Goal: Information Seeking & Learning: Compare options

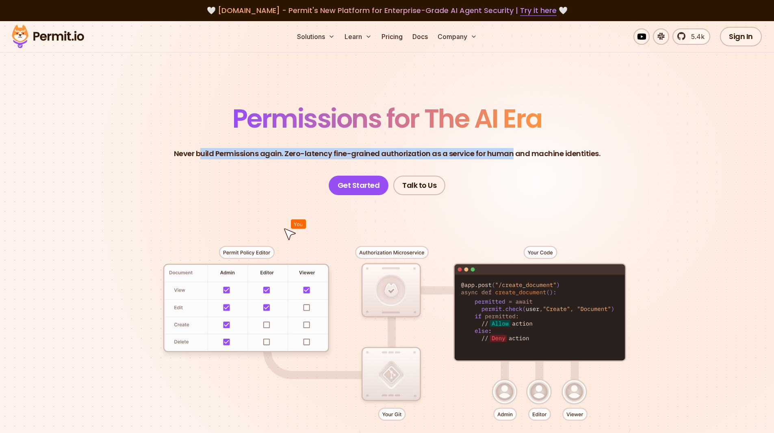
drag, startPoint x: 0, startPoint y: 0, endPoint x: 514, endPoint y: 154, distance: 536.3
click at [514, 153] on p "Never build Permissions again. Zero-latency fine-grained authorization as a ser…" at bounding box center [387, 153] width 427 height 11
click at [514, 154] on p "Never build Permissions again. Zero-latency fine-grained authorization as a ser…" at bounding box center [387, 153] width 427 height 11
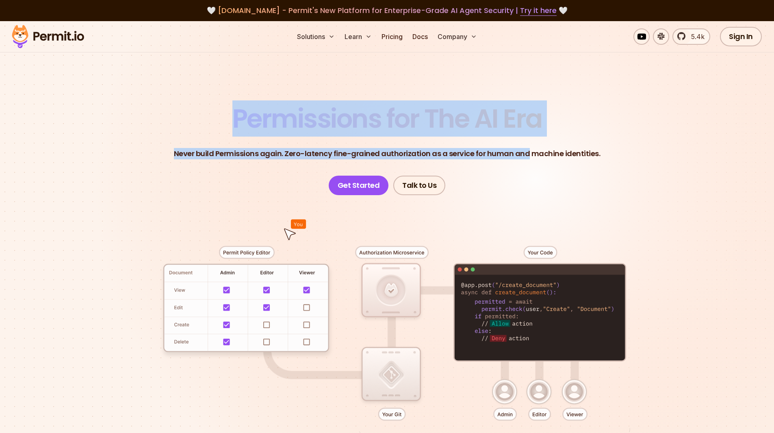
drag, startPoint x: 514, startPoint y: 154, endPoint x: 214, endPoint y: 128, distance: 300.4
click at [214, 128] on header "Permissions for The AI Era Never build Permissions again. Zero-latency fine-gra…" at bounding box center [387, 150] width 569 height 89
drag, startPoint x: 214, startPoint y: 128, endPoint x: 626, endPoint y: 161, distance: 413.2
click at [626, 161] on header "Permissions for The AI Era Never build Permissions again. Zero-latency fine-gra…" at bounding box center [387, 150] width 569 height 89
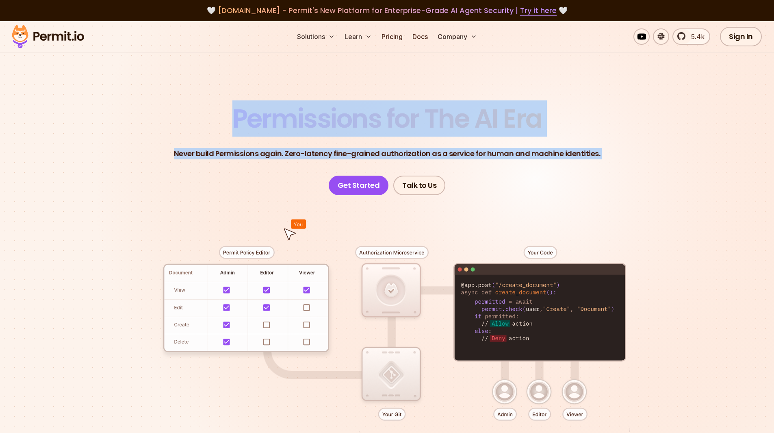
click at [626, 161] on header "Permissions for The AI Era Never build Permissions again. Zero-latency fine-gra…" at bounding box center [387, 150] width 569 height 89
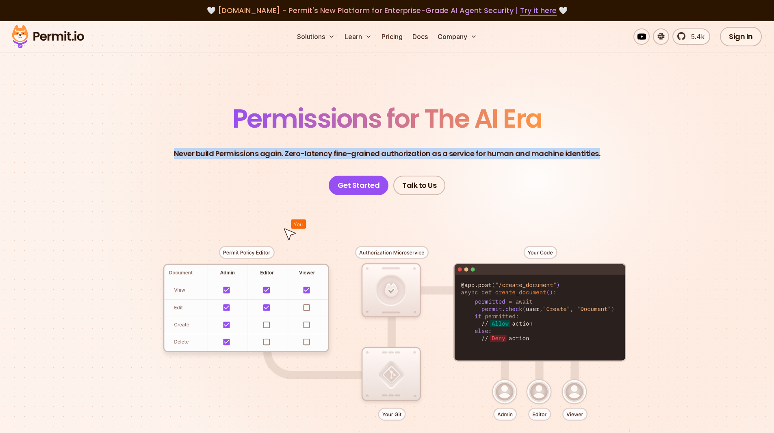
drag, startPoint x: 522, startPoint y: 148, endPoint x: 178, endPoint y: 110, distance: 345.8
click at [178, 110] on header "Permissions for The AI Era Never build Permissions again. Zero-latency fine-gra…" at bounding box center [387, 150] width 569 height 89
drag, startPoint x: 273, startPoint y: 110, endPoint x: 642, endPoint y: 158, distance: 372.0
click at [642, 158] on header "Permissions for The AI Era Never build Permissions again. Zero-latency fine-gra…" at bounding box center [387, 150] width 569 height 89
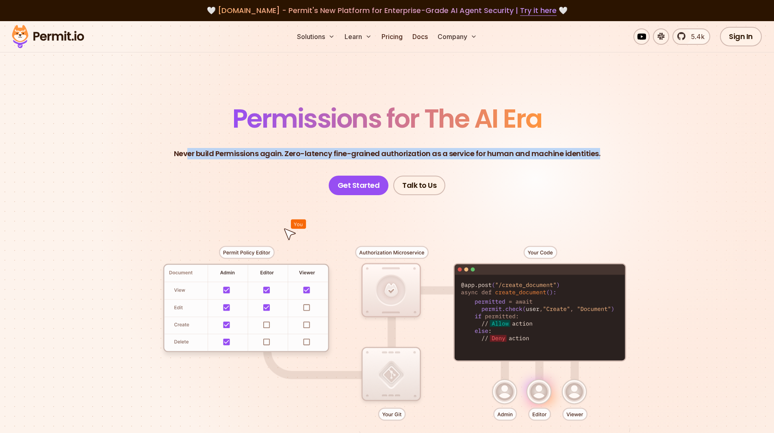
click at [642, 158] on header "Permissions for The AI Era Never build Permissions again. Zero-latency fine-gra…" at bounding box center [387, 150] width 569 height 89
drag, startPoint x: 642, startPoint y: 158, endPoint x: 180, endPoint y: 130, distance: 463.1
click at [180, 130] on header "Permissions for The AI Era Never build Permissions again. Zero-latency fine-gra…" at bounding box center [387, 150] width 569 height 89
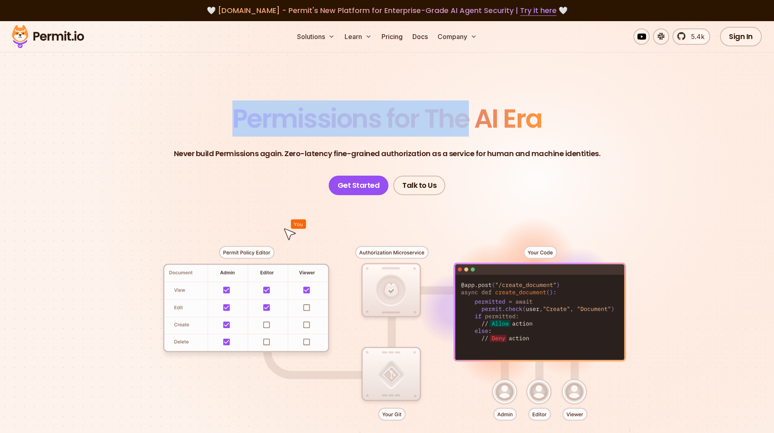
drag, startPoint x: 221, startPoint y: 108, endPoint x: 503, endPoint y: 130, distance: 283.5
click at [503, 130] on header "Permissions for The AI Era Never build Permissions again. Zero-latency fine-gra…" at bounding box center [387, 150] width 569 height 89
click at [503, 130] on span "Permissions for The AI Era" at bounding box center [387, 118] width 310 height 36
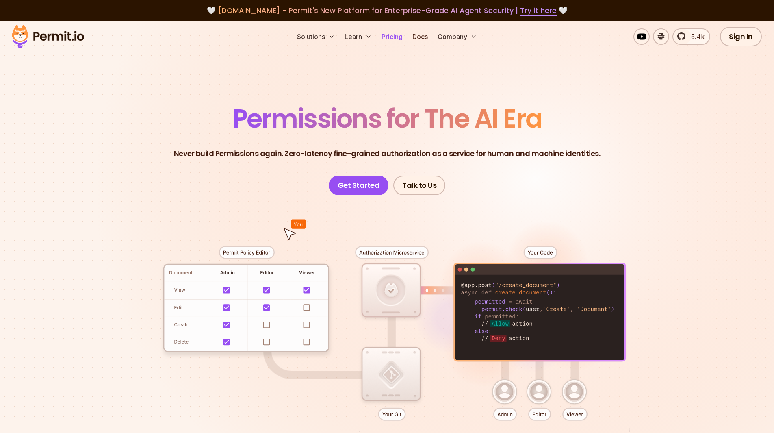
click at [395, 39] on link "Pricing" at bounding box center [392, 36] width 28 height 16
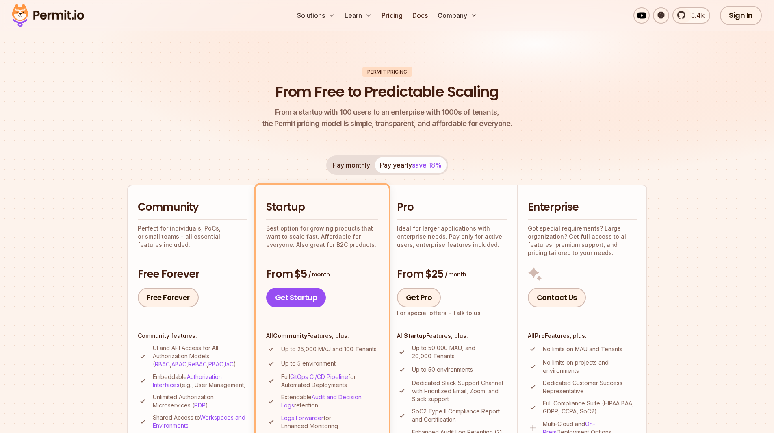
scroll to position [81, 0]
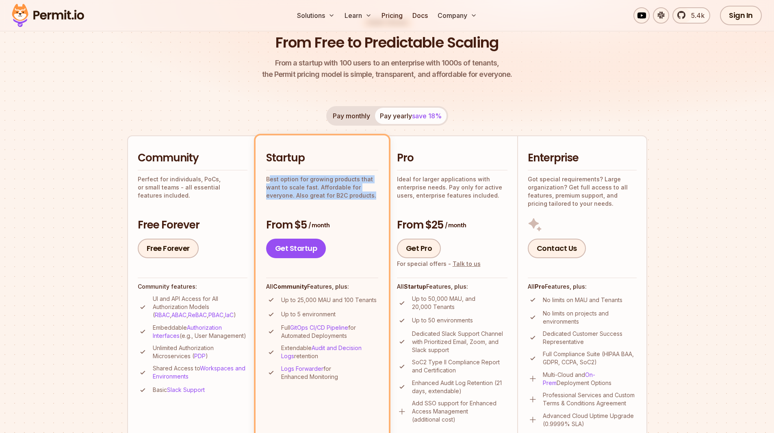
drag, startPoint x: 372, startPoint y: 194, endPoint x: 269, endPoint y: 180, distance: 104.0
click at [269, 180] on p "Best option for growing products that want to scale fast. Affordable for everyo…" at bounding box center [322, 187] width 112 height 24
drag, startPoint x: 269, startPoint y: 180, endPoint x: 362, endPoint y: 194, distance: 94.0
click at [362, 194] on p "Best option for growing products that want to scale fast. Affordable for everyo…" at bounding box center [322, 187] width 112 height 24
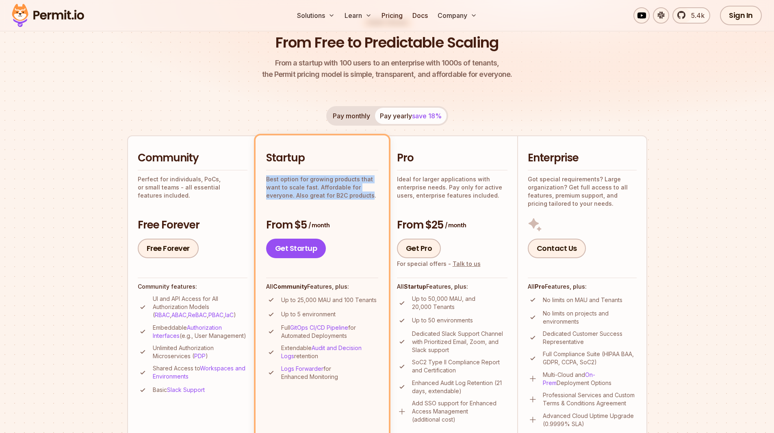
click at [362, 194] on p "Best option for growing products that want to scale fast. Affordable for everyo…" at bounding box center [322, 187] width 112 height 24
drag, startPoint x: 362, startPoint y: 194, endPoint x: 272, endPoint y: 178, distance: 90.8
click at [272, 178] on p "Best option for growing products that want to scale fast. Affordable for everyo…" at bounding box center [322, 187] width 112 height 24
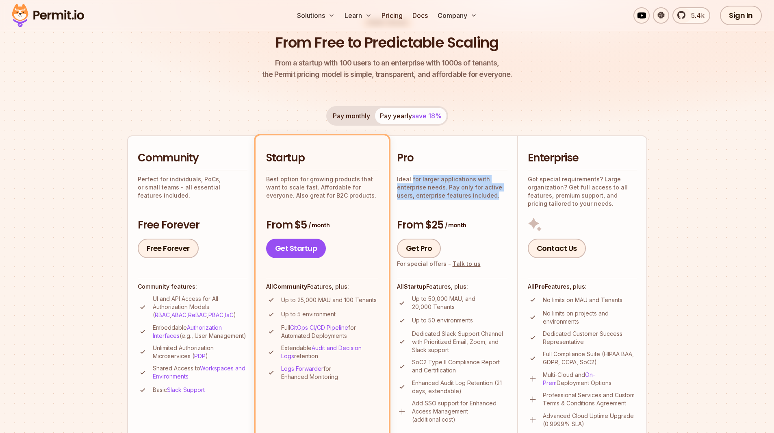
drag, startPoint x: 411, startPoint y: 177, endPoint x: 495, endPoint y: 193, distance: 84.8
click at [495, 193] on p "Ideal for larger applications with enterprise needs. Pay only for active users,…" at bounding box center [452, 187] width 110 height 24
drag, startPoint x: 495, startPoint y: 193, endPoint x: 416, endPoint y: 182, distance: 79.5
click at [416, 182] on p "Ideal for larger applications with enterprise needs. Pay only for active users,…" at bounding box center [452, 187] width 110 height 24
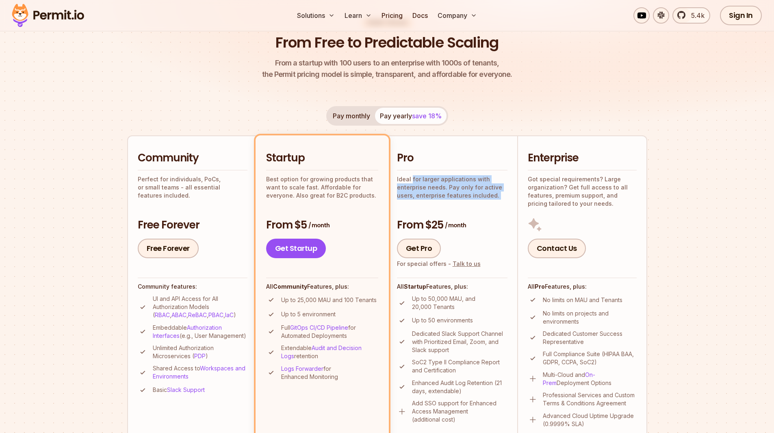
click at [416, 182] on p "Ideal for larger applications with enterprise needs. Pay only for active users,…" at bounding box center [452, 187] width 110 height 24
click at [102, 195] on section "Permit Pricing From Free to Predictable Scaling From a startup with 100 users t…" at bounding box center [387, 379] width 774 height 879
drag, startPoint x: 494, startPoint y: 195, endPoint x: 408, endPoint y: 186, distance: 86.6
click at [408, 186] on p "Ideal for larger applications with enterprise needs. Pay only for active users,…" at bounding box center [452, 187] width 110 height 24
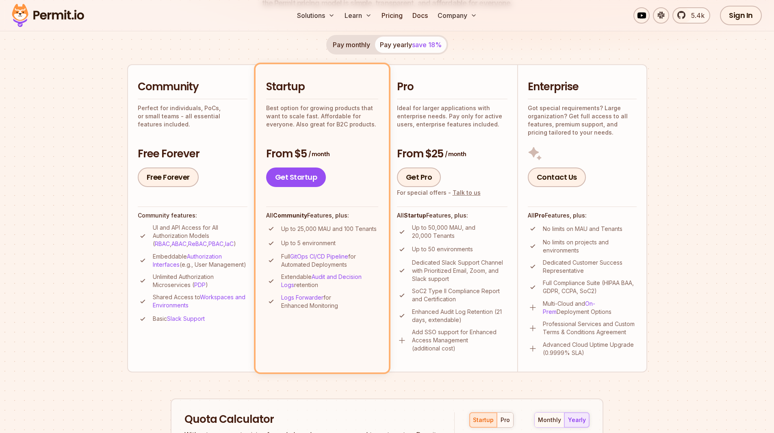
scroll to position [162, 0]
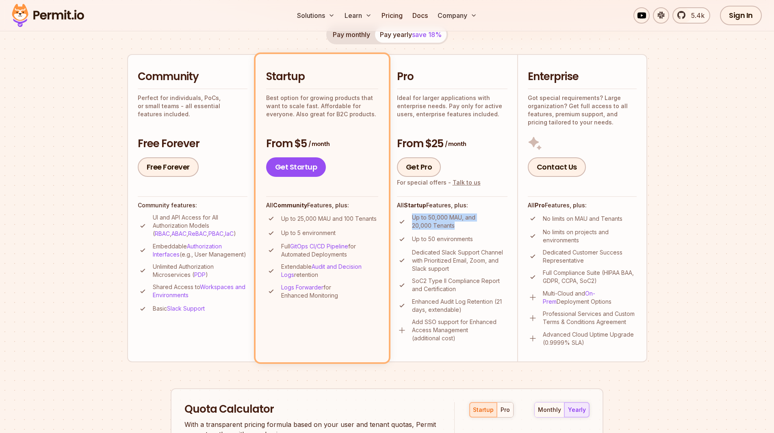
drag, startPoint x: 412, startPoint y: 219, endPoint x: 462, endPoint y: 227, distance: 50.4
click at [462, 227] on p "Up to 50,000 MAU, and 20,000 Tenants" at bounding box center [459, 221] width 95 height 16
drag, startPoint x: 462, startPoint y: 227, endPoint x: 410, endPoint y: 221, distance: 52.0
click at [410, 221] on li "Up to 50,000 MAU, and 20,000 Tenants" at bounding box center [452, 221] width 110 height 16
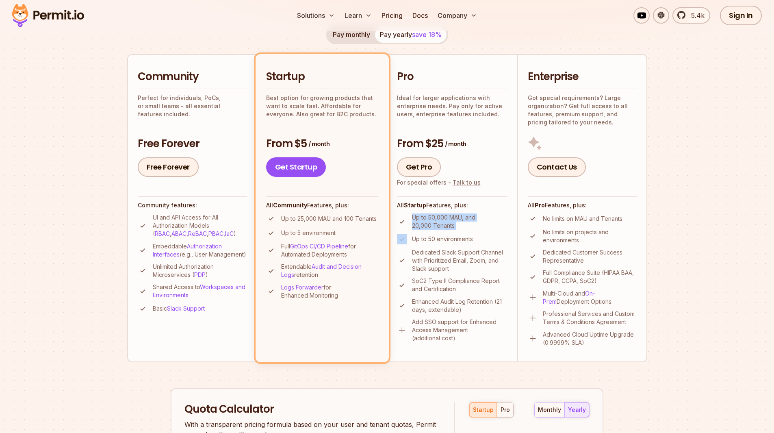
click at [414, 219] on p "Up to 50,000 MAU, and 20,000 Tenants" at bounding box center [459, 221] width 95 height 16
drag, startPoint x: 414, startPoint y: 219, endPoint x: 464, endPoint y: 269, distance: 71.2
click at [464, 269] on ul "Up to 50,000 MAU, and 20,000 Tenants Up to 50 environments Dedicated Slack Supp…" at bounding box center [452, 277] width 110 height 129
click at [464, 269] on p "Dedicated Slack Support Channel with Prioritized Email, Zoom, and Slack support" at bounding box center [459, 260] width 95 height 24
drag, startPoint x: 464, startPoint y: 269, endPoint x: 416, endPoint y: 218, distance: 70.1
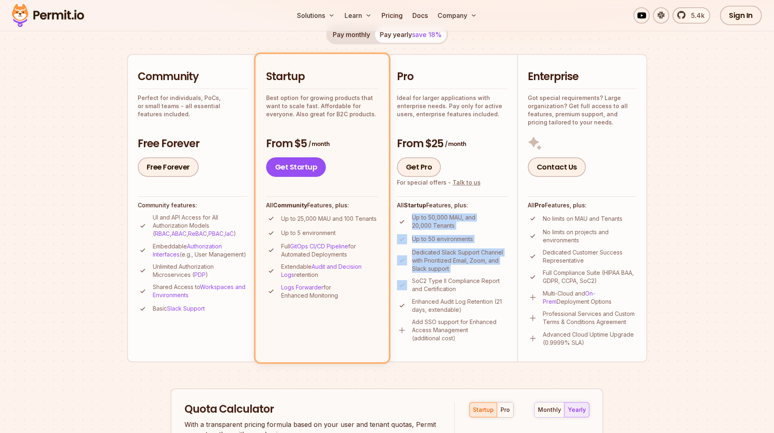
click at [416, 218] on ul "Up to 50,000 MAU, and 20,000 Tenants Up to 50 environments Dedicated Slack Supp…" at bounding box center [452, 277] width 110 height 129
click at [416, 218] on p "Up to 50,000 MAU, and 20,000 Tenants" at bounding box center [459, 221] width 95 height 16
drag, startPoint x: 416, startPoint y: 218, endPoint x: 464, endPoint y: 267, distance: 68.7
click at [464, 267] on ul "Up to 50,000 MAU, and 20,000 Tenants Up to 50 environments Dedicated Slack Supp…" at bounding box center [452, 277] width 110 height 129
click at [464, 267] on p "Dedicated Slack Support Channel with Prioritized Email, Zoom, and Slack support" at bounding box center [459, 260] width 95 height 24
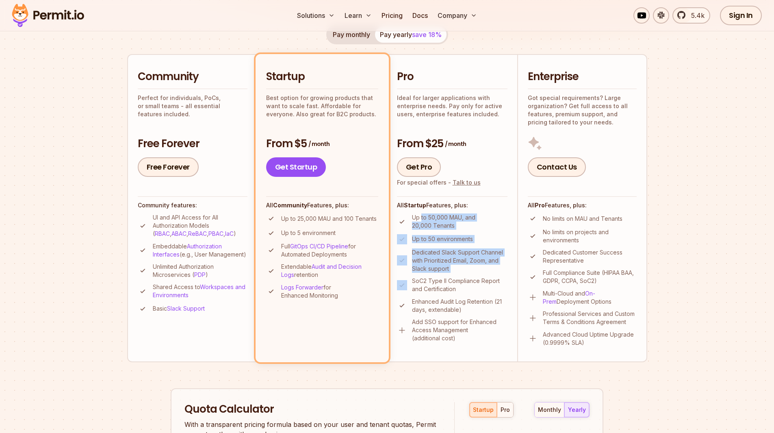
drag, startPoint x: 464, startPoint y: 267, endPoint x: 423, endPoint y: 219, distance: 63.5
click at [423, 219] on ul "Up to 50,000 MAU, and 20,000 Tenants Up to 50 environments Dedicated Slack Supp…" at bounding box center [452, 277] width 110 height 129
click at [423, 219] on p "Up to 50,000 MAU, and 20,000 Tenants" at bounding box center [459, 221] width 95 height 16
drag, startPoint x: 437, startPoint y: 245, endPoint x: 469, endPoint y: 290, distance: 55.1
click at [469, 290] on ul "Up to 50,000 MAU, and 20,000 Tenants Up to 50 environments Dedicated Slack Supp…" at bounding box center [452, 277] width 110 height 129
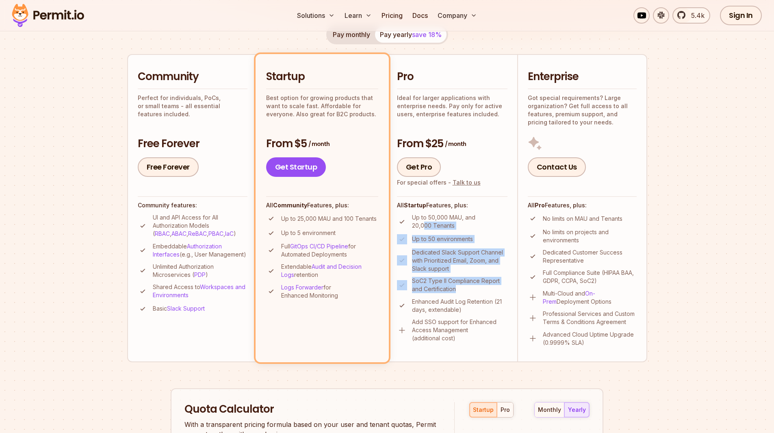
click at [469, 290] on p "SoC2 Type II Compliance Report and Certification" at bounding box center [459, 285] width 95 height 16
drag, startPoint x: 469, startPoint y: 290, endPoint x: 412, endPoint y: 225, distance: 86.7
click at [412, 225] on ul "Up to 50,000 MAU, and 20,000 Tenants Up to 50 environments Dedicated Slack Supp…" at bounding box center [452, 277] width 110 height 129
click at [412, 225] on p "Up to 50,000 MAU, and 20,000 Tenants" at bounding box center [459, 221] width 95 height 16
drag, startPoint x: 420, startPoint y: 244, endPoint x: 468, endPoint y: 337, distance: 104.6
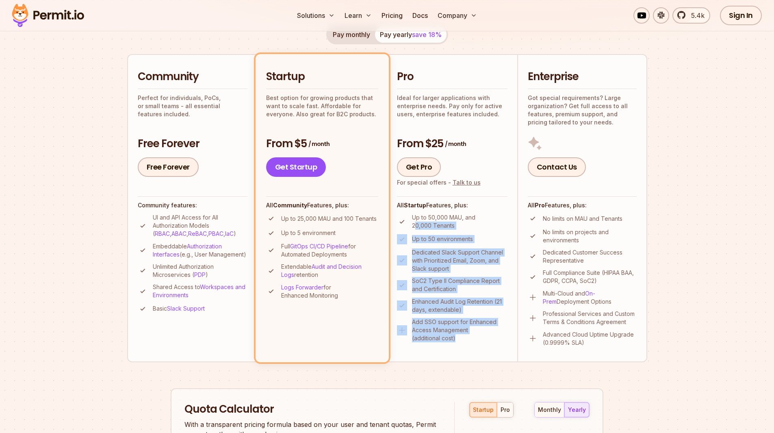
click at [468, 337] on ul "Up to 50,000 MAU, and 20,000 Tenants Up to 50 environments Dedicated Slack Supp…" at bounding box center [452, 277] width 110 height 129
click at [468, 337] on p "Add SSO support for Enhanced Access Management (additional cost)" at bounding box center [459, 330] width 95 height 24
drag, startPoint x: 468, startPoint y: 337, endPoint x: 427, endPoint y: 241, distance: 104.1
click at [427, 241] on ul "Up to 50,000 MAU, and 20,000 Tenants Up to 50 environments Dedicated Slack Supp…" at bounding box center [452, 277] width 110 height 129
click at [427, 241] on p "Up to 50 environments" at bounding box center [442, 239] width 61 height 8
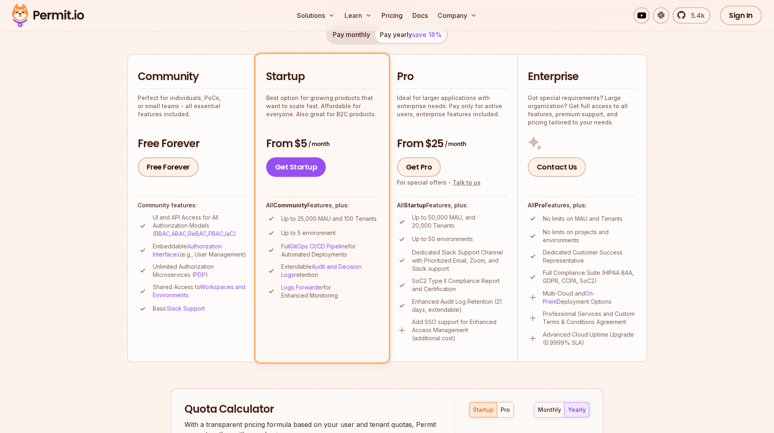
click at [89, 336] on section "Permit Pricing From Free to Predictable Scaling From a startup with 100 users t…" at bounding box center [387, 298] width 774 height 879
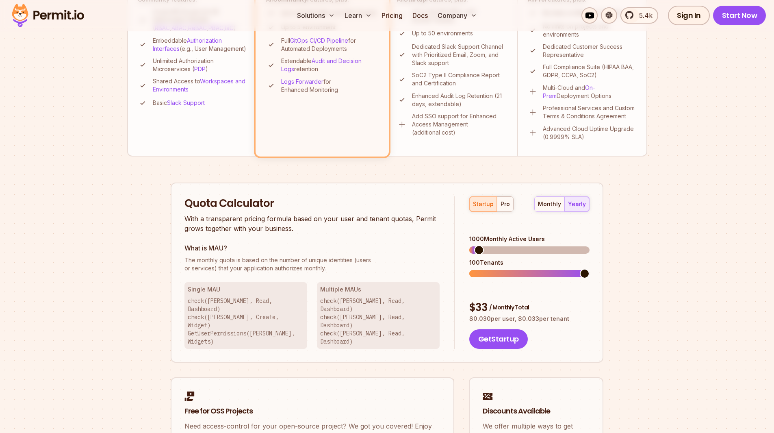
scroll to position [203, 0]
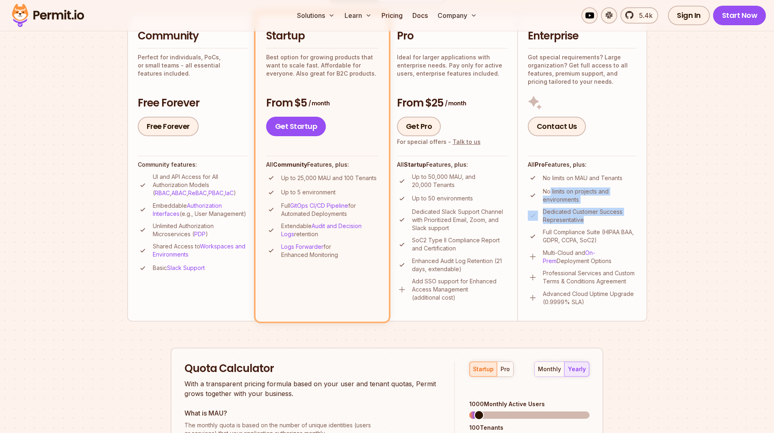
drag, startPoint x: 550, startPoint y: 194, endPoint x: 593, endPoint y: 222, distance: 51.3
click at [593, 222] on ul "No limits on MAU and Tenants No limits on projects and environments Dedicated C…" at bounding box center [582, 239] width 109 height 133
click at [593, 222] on p "Dedicated Customer Success Representative" at bounding box center [590, 216] width 94 height 16
drag, startPoint x: 556, startPoint y: 231, endPoint x: 611, endPoint y: 263, distance: 63.5
click at [611, 263] on ul "No limits on MAU and Tenants No limits on projects and environments Dedicated C…" at bounding box center [582, 239] width 109 height 133
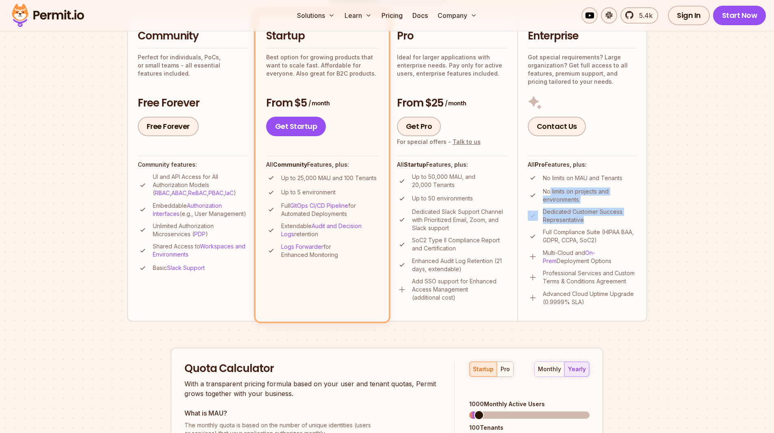
click at [611, 263] on p "Multi-Cloud and On-Prem Deployment Options" at bounding box center [590, 257] width 94 height 16
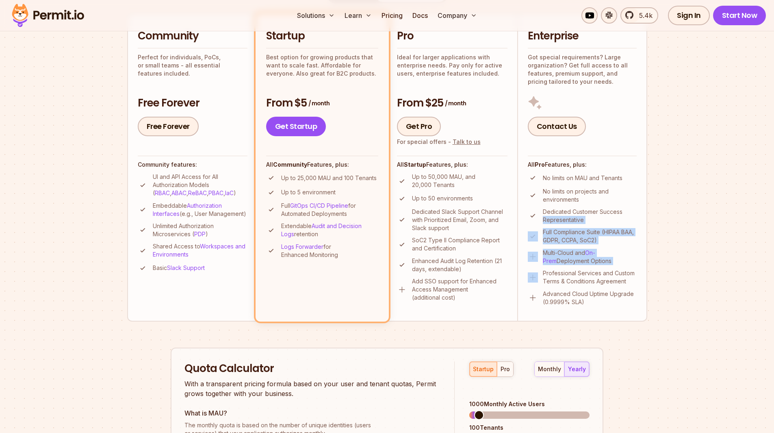
drag, startPoint x: 611, startPoint y: 263, endPoint x: 557, endPoint y: 220, distance: 69.1
click at [557, 220] on ul "No limits on MAU and Tenants No limits on projects and environments Dedicated C…" at bounding box center [582, 239] width 109 height 133
click at [557, 220] on p "Dedicated Customer Success Representative" at bounding box center [590, 216] width 94 height 16
drag, startPoint x: 557, startPoint y: 220, endPoint x: 597, endPoint y: 262, distance: 58.0
click at [597, 262] on ul "No limits on MAU and Tenants No limits on projects and environments Dedicated C…" at bounding box center [582, 239] width 109 height 133
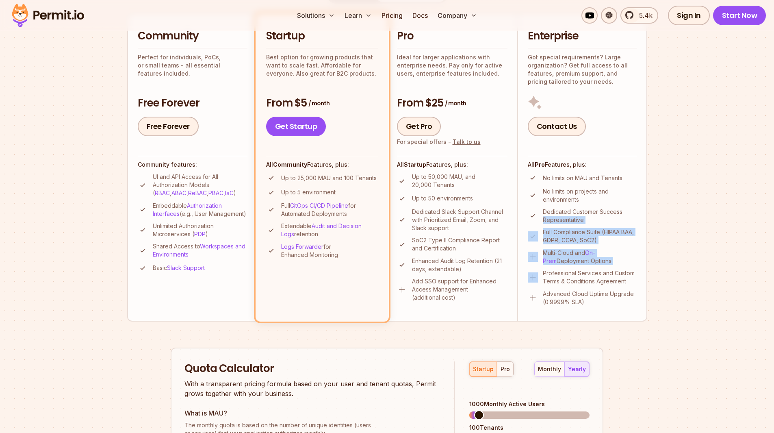
click at [598, 262] on p "Multi-Cloud and On-Prem Deployment Options" at bounding box center [590, 257] width 94 height 16
drag, startPoint x: 598, startPoint y: 262, endPoint x: 552, endPoint y: 210, distance: 68.8
click at [552, 210] on ul "No limits on MAU and Tenants No limits on projects and environments Dedicated C…" at bounding box center [582, 239] width 109 height 133
click at [552, 210] on p "Dedicated Customer Success Representative" at bounding box center [590, 216] width 94 height 16
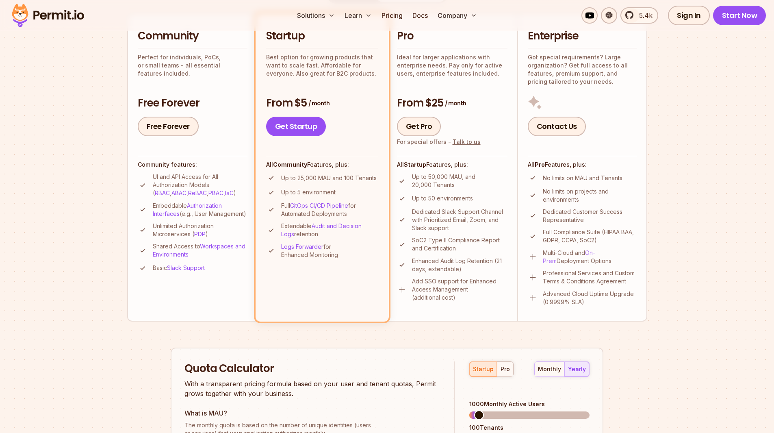
click at [595, 254] on link "On-Prem" at bounding box center [569, 256] width 52 height 15
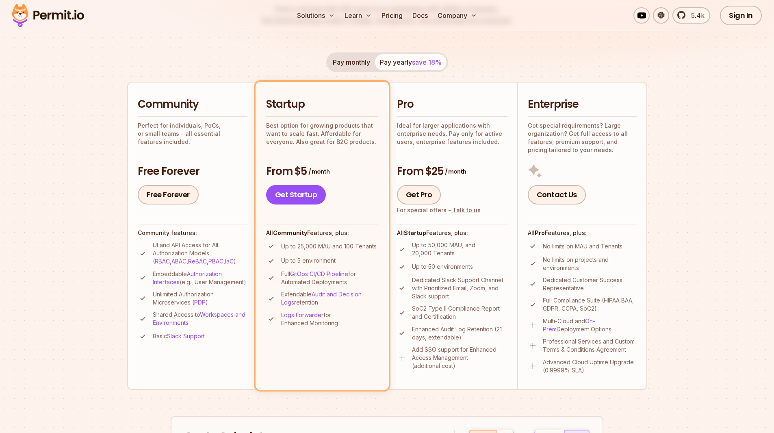
scroll to position [0, 0]
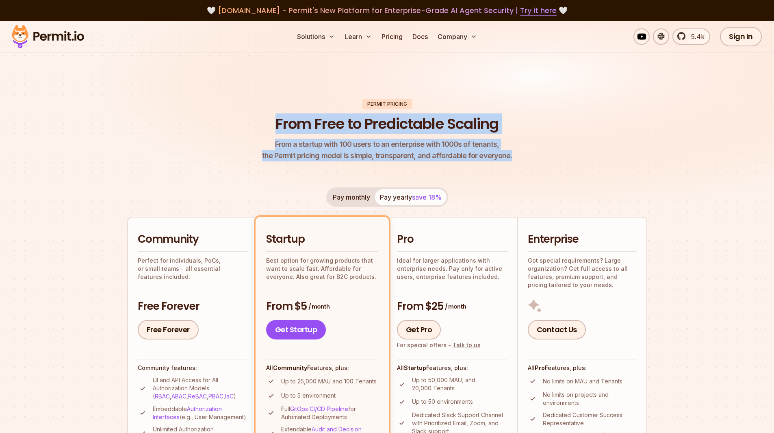
drag, startPoint x: 527, startPoint y: 150, endPoint x: 256, endPoint y: 113, distance: 273.9
click at [256, 113] on header "Permit Pricing From Free to Predictable Scaling From a startup with 100 users t…" at bounding box center [387, 130] width 520 height 63
click at [255, 113] on header "Permit Pricing From Free to Predictable Scaling From a startup with 100 users t…" at bounding box center [387, 130] width 520 height 63
drag, startPoint x: 255, startPoint y: 113, endPoint x: 513, endPoint y: 160, distance: 262.6
click at [513, 160] on header "Permit Pricing From Free to Predictable Scaling From a startup with 100 users t…" at bounding box center [387, 130] width 520 height 63
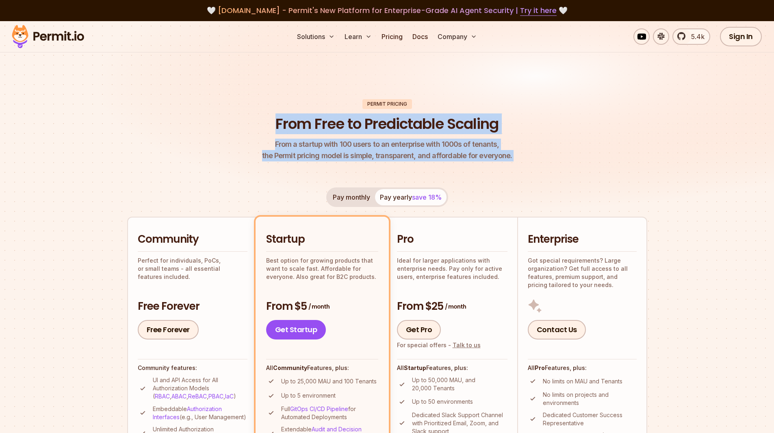
click at [513, 160] on header "Permit Pricing From Free to Predictable Scaling From a startup with 100 users t…" at bounding box center [387, 130] width 520 height 63
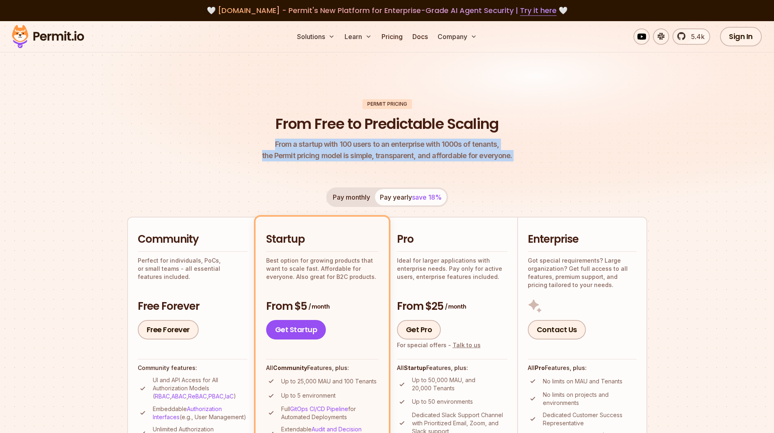
drag, startPoint x: 513, startPoint y: 160, endPoint x: 226, endPoint y: 114, distance: 291.2
click at [226, 114] on header "Permit Pricing From Free to Predictable Scaling From a startup with 100 users t…" at bounding box center [387, 130] width 520 height 63
drag, startPoint x: 329, startPoint y: 129, endPoint x: 528, endPoint y: 154, distance: 200.6
click at [528, 154] on header "Permit Pricing From Free to Predictable Scaling From a startup with 100 users t…" at bounding box center [387, 130] width 520 height 63
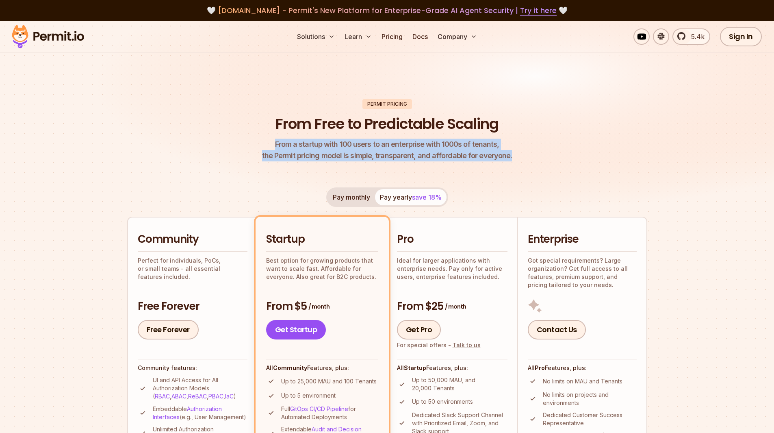
click at [529, 154] on header "Permit Pricing From Free to Predictable Scaling From a startup with 100 users t…" at bounding box center [387, 130] width 520 height 63
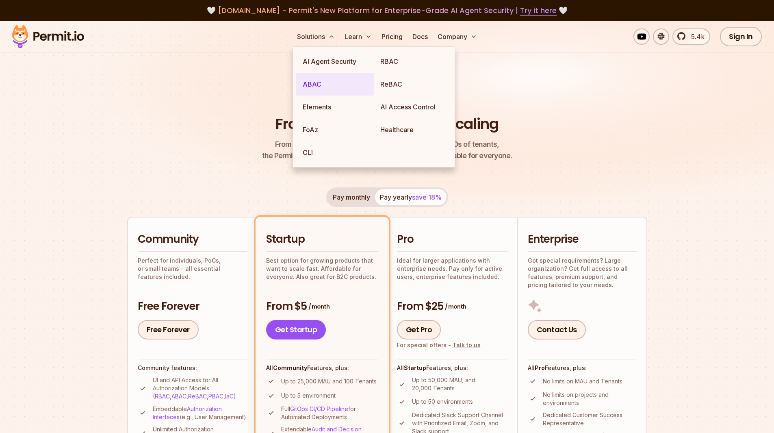
click at [318, 82] on link "ABAC" at bounding box center [335, 84] width 78 height 23
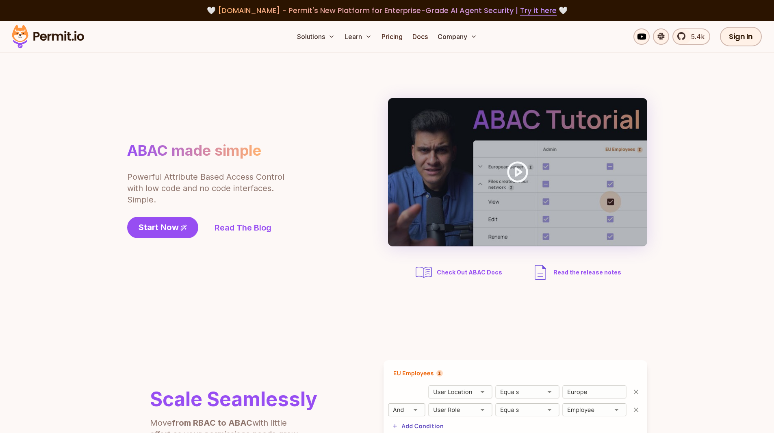
click at [78, 143] on section "ABAC made simple Powerful Attribute Based Access Control with low code and no c…" at bounding box center [387, 189] width 774 height 275
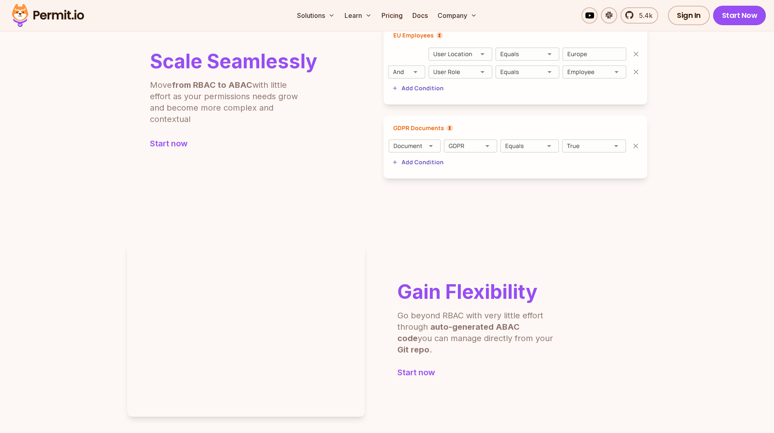
scroll to position [406, 0]
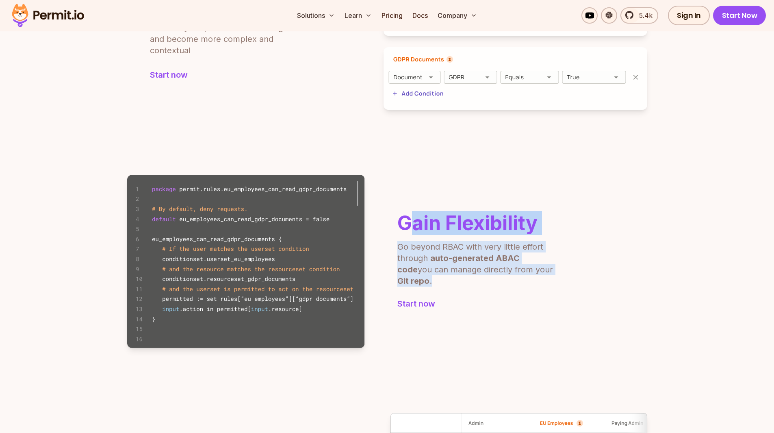
drag, startPoint x: 406, startPoint y: 231, endPoint x: 563, endPoint y: 278, distance: 163.3
click at [563, 278] on div "Gain Flexibility Go beyond RBAC with very little effort through auto-generated …" at bounding box center [387, 261] width 520 height 173
drag, startPoint x: 563, startPoint y: 278, endPoint x: 382, endPoint y: 224, distance: 188.3
click at [382, 224] on div "Gain Flexibility Go beyond RBAC with very little effort through auto-generated …" at bounding box center [387, 261] width 520 height 173
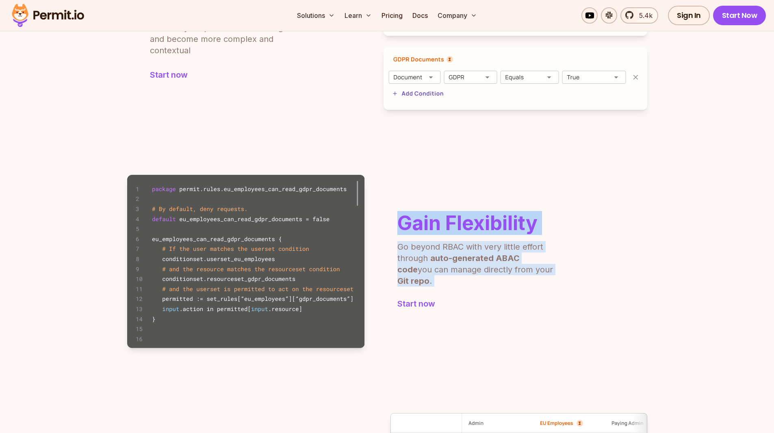
click at [408, 226] on h2 "Gain Flexibility" at bounding box center [476, 222] width 158 height 19
drag, startPoint x: 408, startPoint y: 226, endPoint x: 564, endPoint y: 276, distance: 164.1
click at [564, 276] on div "Gain Flexibility Go beyond RBAC with very little effort through auto-generated …" at bounding box center [387, 261] width 520 height 173
drag, startPoint x: 564, startPoint y: 276, endPoint x: 402, endPoint y: 238, distance: 166.5
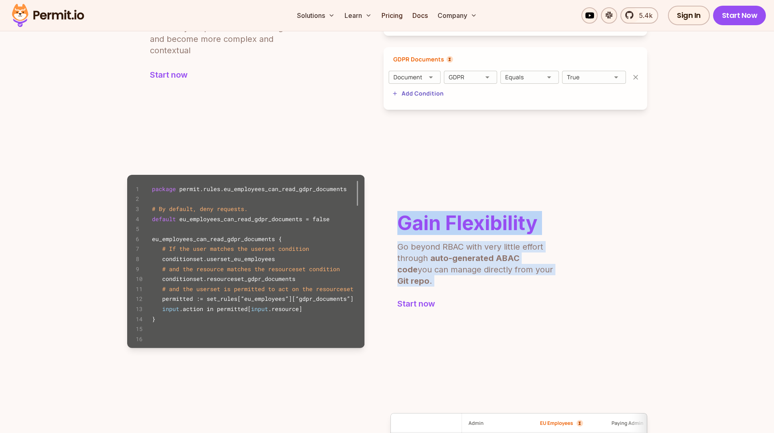
click at [402, 238] on div "Gain Flexibility Go beyond RBAC with very little effort through auto-generated …" at bounding box center [387, 261] width 520 height 173
click at [402, 233] on h2 "Gain Flexibility" at bounding box center [476, 222] width 158 height 19
drag, startPoint x: 402, startPoint y: 238, endPoint x: 559, endPoint y: 267, distance: 160.0
click at [559, 267] on div "Gain Flexibility Go beyond RBAC with very little effort through auto-generated …" at bounding box center [387, 261] width 520 height 173
click at [561, 269] on div "Gain Flexibility Go beyond RBAC with very little effort through auto-generated …" at bounding box center [387, 261] width 520 height 173
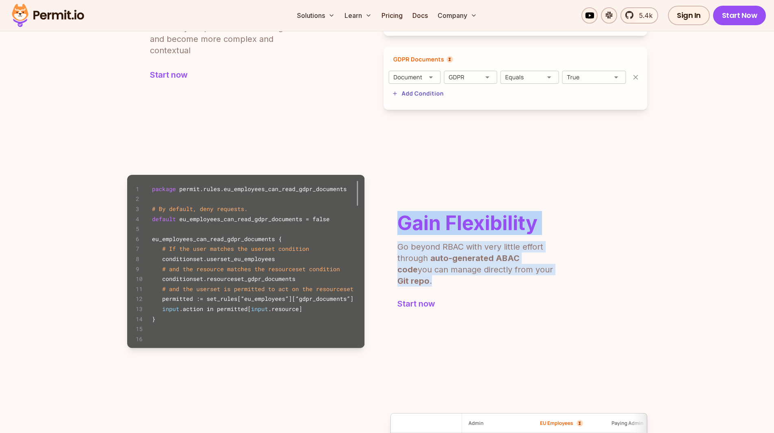
drag, startPoint x: 540, startPoint y: 268, endPoint x: 401, endPoint y: 223, distance: 146.3
click at [401, 223] on div "Gain Flexibility Go beyond RBAC with very little effort through auto-generated …" at bounding box center [476, 249] width 158 height 73
click at [401, 223] on h2 "Gain Flexibility" at bounding box center [476, 222] width 158 height 19
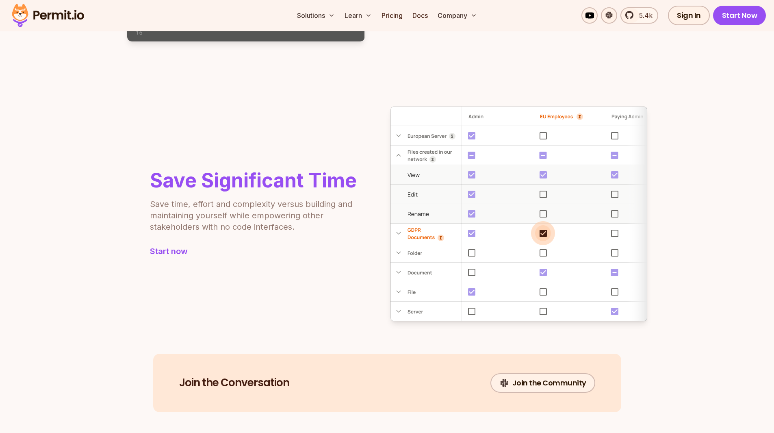
scroll to position [731, 0]
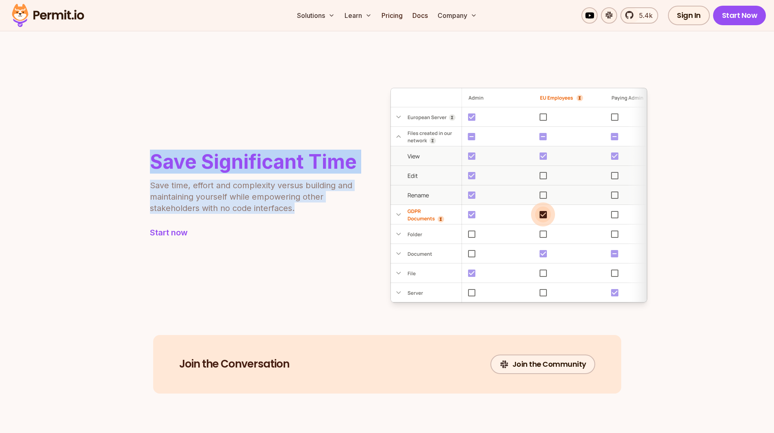
drag, startPoint x: 148, startPoint y: 163, endPoint x: 327, endPoint y: 209, distance: 184.0
click at [327, 209] on div "Save Significant Time Save time, effort and complexity versus building and main…" at bounding box center [242, 195] width 230 height 86
click at [327, 209] on p "Save time, effort and complexity versus building and maintaining yourself while…" at bounding box center [252, 197] width 205 height 34
drag, startPoint x: 245, startPoint y: 198, endPoint x: 132, endPoint y: 164, distance: 118.9
click at [132, 164] on div "Save Significant Time Save time, effort and complexity versus building and main…" at bounding box center [242, 195] width 230 height 86
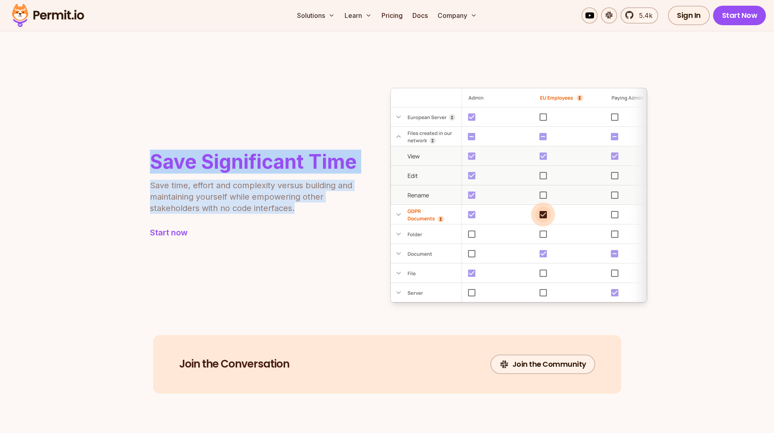
click at [131, 163] on div "Save Significant Time Save time, effort and complexity versus building and main…" at bounding box center [242, 195] width 230 height 86
drag, startPoint x: 168, startPoint y: 165, endPoint x: 328, endPoint y: 207, distance: 165.4
click at [328, 207] on div "Save Significant Time Save time, effort and complexity versus building and main…" at bounding box center [242, 195] width 230 height 86
click at [328, 207] on p "Save time, effort and complexity versus building and maintaining yourself while…" at bounding box center [252, 197] width 205 height 34
drag, startPoint x: 234, startPoint y: 186, endPoint x: 153, endPoint y: 168, distance: 82.5
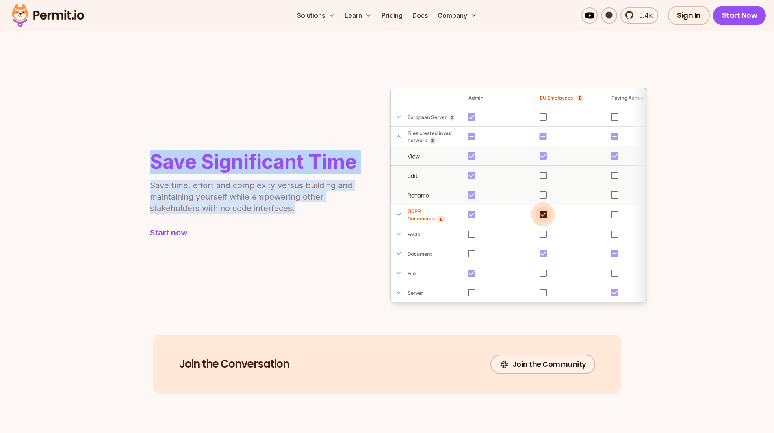
click at [153, 168] on div "Save Significant Time Save time, effort and complexity versus building and main…" at bounding box center [253, 183] width 207 height 62
click at [153, 168] on h2 "Save Significant Time" at bounding box center [253, 161] width 207 height 19
drag, startPoint x: 153, startPoint y: 168, endPoint x: 329, endPoint y: 199, distance: 178.7
click at [329, 199] on div "Save Significant Time Save time, effort and complexity versus building and main…" at bounding box center [253, 183] width 207 height 62
click at [329, 199] on p "Save time, effort and complexity versus building and maintaining yourself while…" at bounding box center [252, 197] width 205 height 34
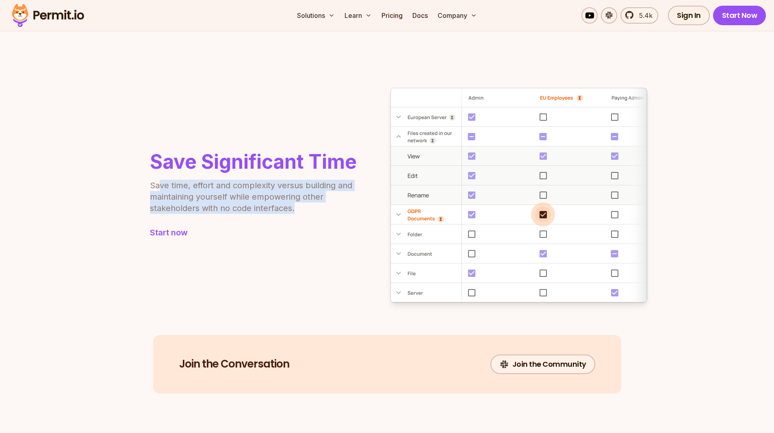
drag, startPoint x: 227, startPoint y: 191, endPoint x: 158, endPoint y: 175, distance: 71.6
click at [158, 175] on div "Save Significant Time Save time, effort and complexity versus building and main…" at bounding box center [253, 183] width 207 height 62
click at [157, 175] on div "Save Significant Time Save time, effort and complexity versus building and main…" at bounding box center [253, 183] width 207 height 62
click at [325, 201] on p "Save time, effort and complexity versus building and maintaining yourself while…" at bounding box center [252, 197] width 205 height 34
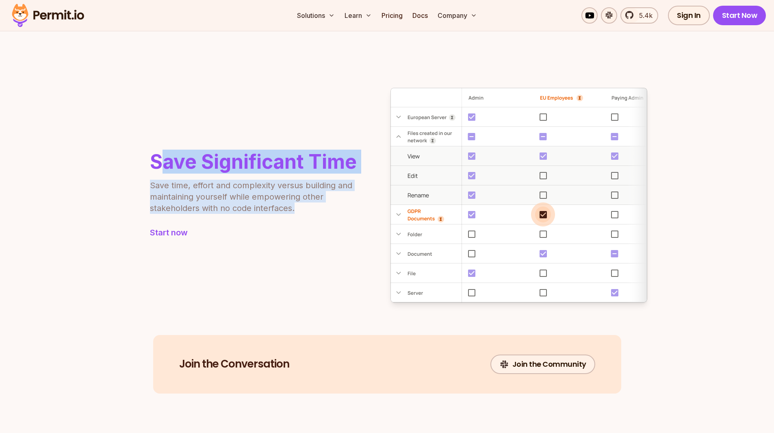
drag, startPoint x: 245, startPoint y: 188, endPoint x: 162, endPoint y: 162, distance: 87.0
click at [162, 162] on div "Save Significant Time Save time, effort and complexity versus building and main…" at bounding box center [253, 183] width 207 height 62
click at [162, 162] on h2 "Save Significant Time" at bounding box center [253, 161] width 207 height 19
click at [299, 91] on div "Save Significant Time Save time, effort and complexity versus building and main…" at bounding box center [387, 195] width 520 height 214
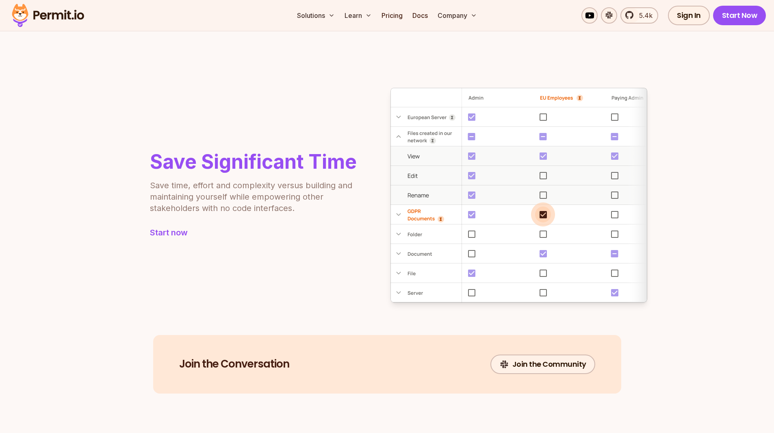
click at [203, 157] on h2 "Save Significant Time" at bounding box center [253, 161] width 207 height 19
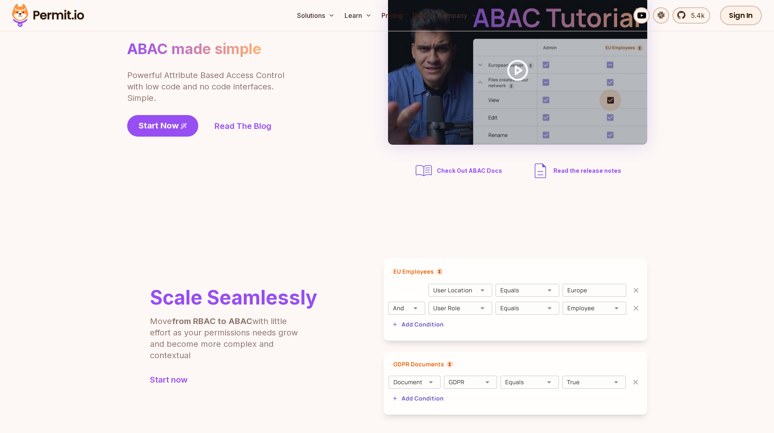
scroll to position [0, 0]
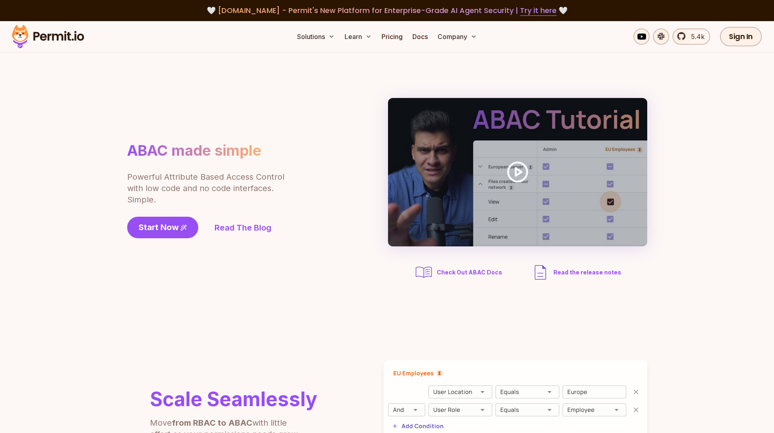
click at [58, 36] on img at bounding box center [48, 37] width 80 height 28
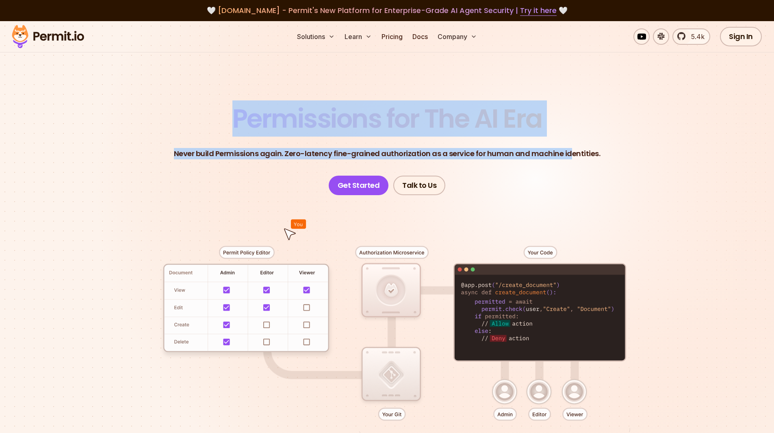
drag, startPoint x: 223, startPoint y: 120, endPoint x: 567, endPoint y: 154, distance: 346.1
click at [567, 154] on header "Permissions for The AI Era Never build Permissions again. Zero-latency fine-gra…" at bounding box center [387, 150] width 569 height 89
click at [567, 154] on p "Never build Permissions again. Zero-latency fine-grained authorization as a ser…" at bounding box center [387, 153] width 427 height 11
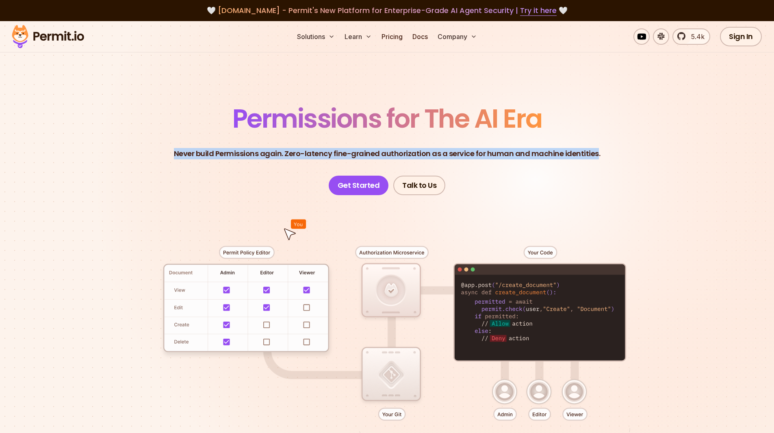
drag, startPoint x: 487, startPoint y: 147, endPoint x: 173, endPoint y: 131, distance: 313.6
click at [174, 131] on header "Permissions for The AI Era Never build Permissions again. Zero-latency fine-gra…" at bounding box center [387, 150] width 569 height 89
click at [173, 131] on header "Permissions for The AI Era Never build Permissions again. Zero-latency fine-gra…" at bounding box center [387, 150] width 569 height 89
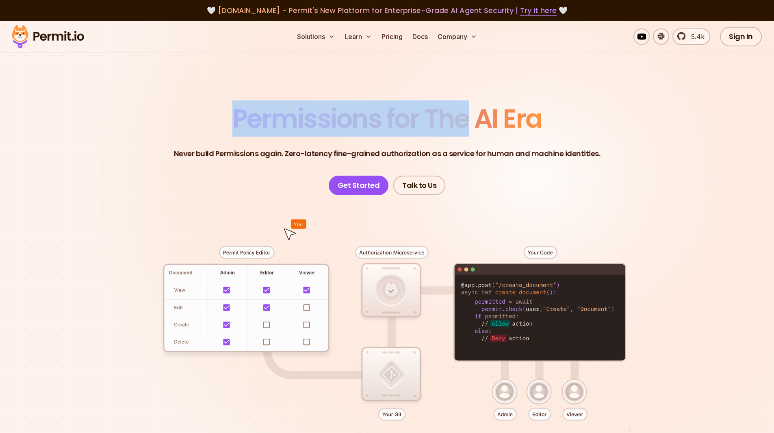
drag, startPoint x: 283, startPoint y: 110, endPoint x: 471, endPoint y: 126, distance: 189.2
click at [471, 126] on header "Permissions for The AI Era Never build Permissions again. Zero-latency fine-gra…" at bounding box center [387, 150] width 569 height 89
click at [471, 126] on span "Permissions for The AI Era" at bounding box center [387, 118] width 310 height 36
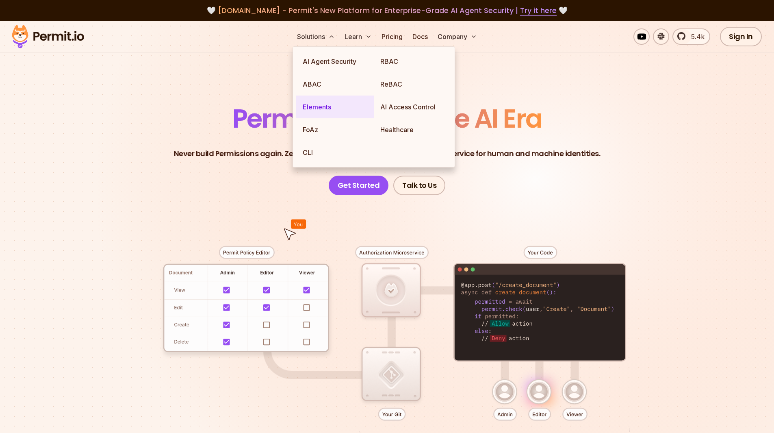
click at [312, 113] on link "Elements" at bounding box center [335, 106] width 78 height 23
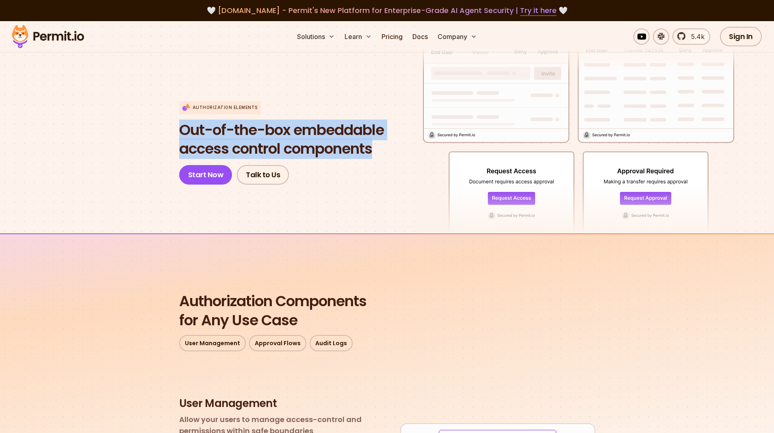
drag, startPoint x: 375, startPoint y: 155, endPoint x: 181, endPoint y: 133, distance: 194.6
click at [181, 133] on h1 "Out-of-the-box embeddable access control components" at bounding box center [281, 140] width 205 height 38
click at [181, 133] on span "Out-of-the-box embeddable" at bounding box center [281, 130] width 205 height 19
drag, startPoint x: 181, startPoint y: 133, endPoint x: 335, endPoint y: 145, distance: 154.4
click at [335, 145] on h1 "Out-of-the-box embeddable access control components" at bounding box center [281, 140] width 205 height 38
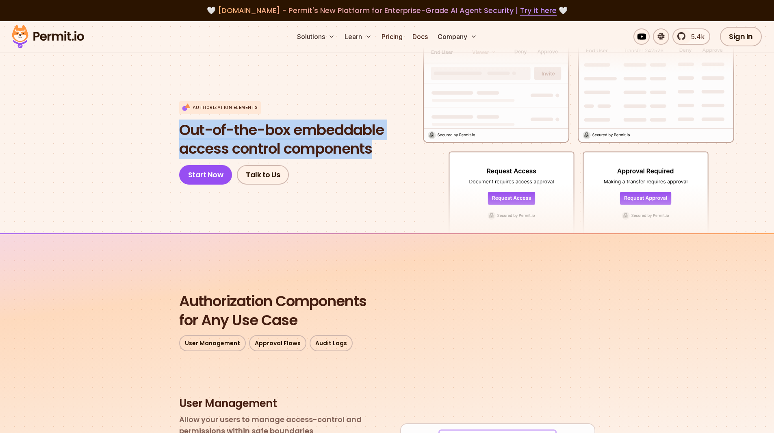
click at [335, 145] on h1 "Out-of-the-box embeddable access control components" at bounding box center [281, 140] width 205 height 38
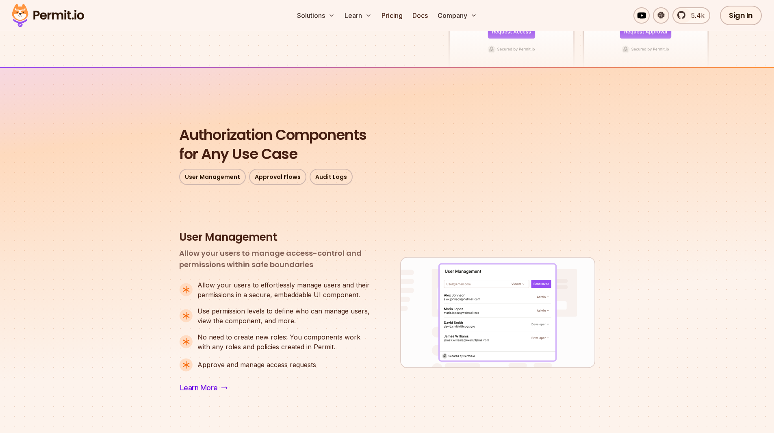
scroll to position [203, 0]
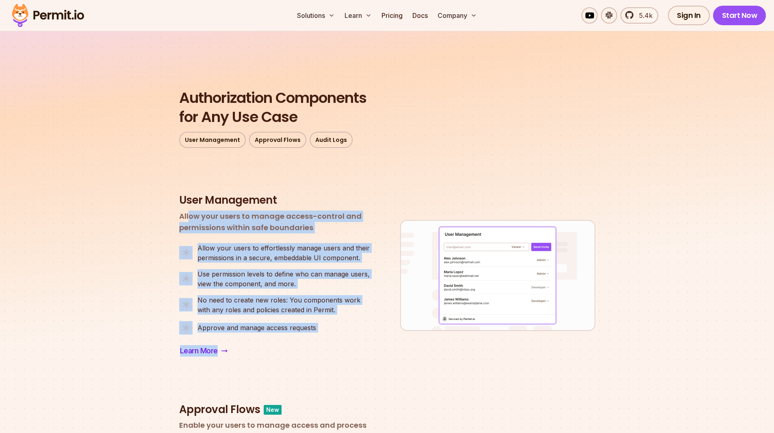
drag, startPoint x: 248, startPoint y: 216, endPoint x: 355, endPoint y: 340, distance: 164.2
click at [355, 340] on div "User Management Allow your users to manage access-control and permissions withi…" at bounding box center [276, 275] width 195 height 164
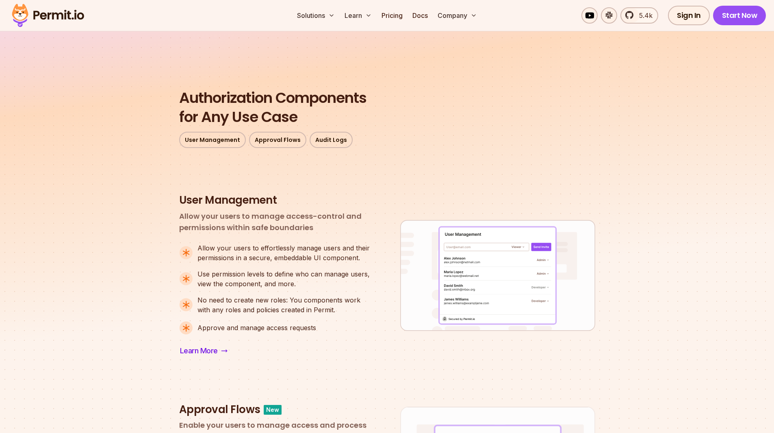
click at [355, 340] on div "User Management Allow your users to manage access-control and permissions withi…" at bounding box center [276, 275] width 195 height 164
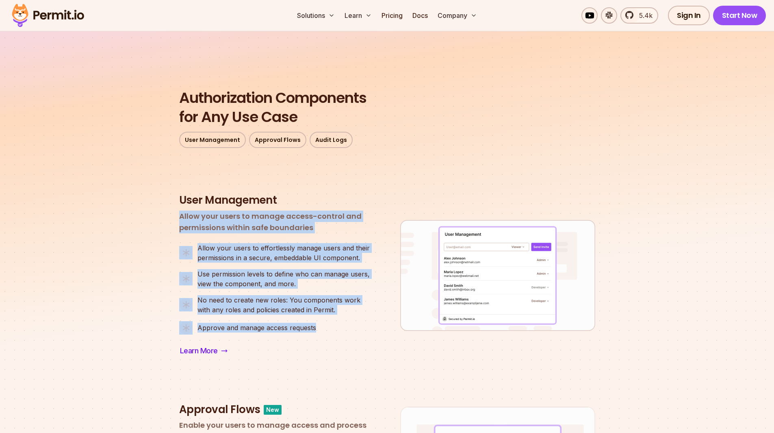
drag, startPoint x: 315, startPoint y: 314, endPoint x: 166, endPoint y: 212, distance: 180.7
drag, startPoint x: 166, startPoint y: 212, endPoint x: 328, endPoint y: 324, distance: 196.7
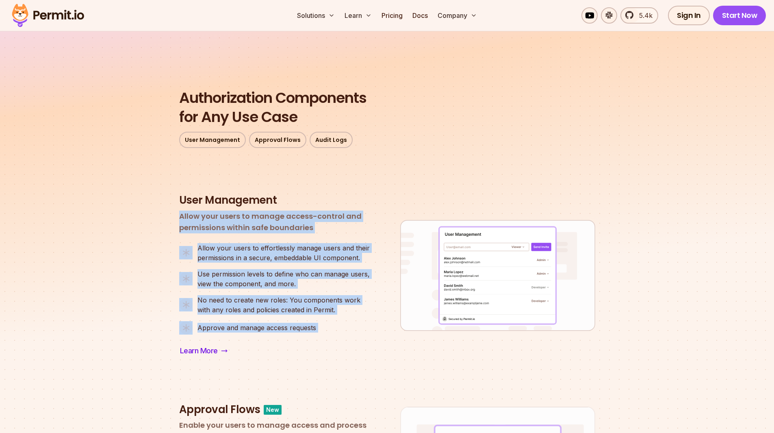
click at [328, 324] on li "Approve and manage access requests" at bounding box center [276, 327] width 195 height 13
drag, startPoint x: 328, startPoint y: 324, endPoint x: 166, endPoint y: 206, distance: 199.8
drag, startPoint x: 214, startPoint y: 206, endPoint x: 349, endPoint y: 337, distance: 188.2
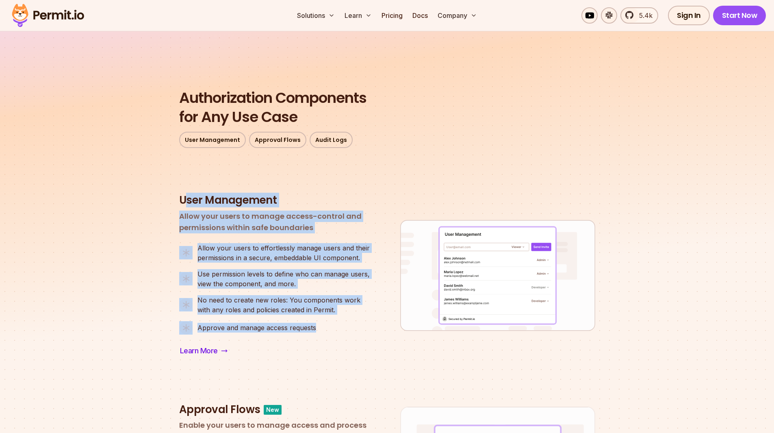
click at [349, 337] on div "User Management Allow your users to manage access-control and permissions withi…" at bounding box center [276, 275] width 195 height 164
click at [350, 337] on div "User Management Allow your users to manage access-control and permissions withi…" at bounding box center [276, 275] width 195 height 164
drag, startPoint x: 336, startPoint y: 323, endPoint x: 184, endPoint y: 217, distance: 184.4
click at [184, 217] on div "User Management Allow your users to manage access-control and permissions withi…" at bounding box center [276, 275] width 195 height 164
click at [184, 217] on p "Allow your users to manage access-control and permissions within safe boundaries" at bounding box center [276, 221] width 195 height 23
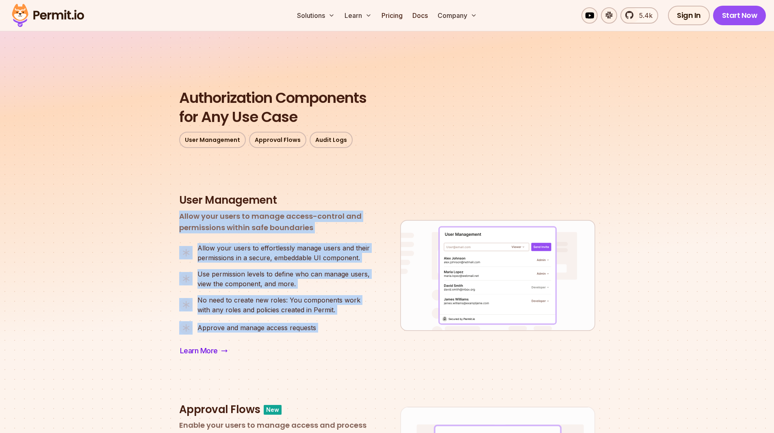
drag, startPoint x: 184, startPoint y: 217, endPoint x: 334, endPoint y: 331, distance: 188.3
click at [334, 331] on div "User Management Allow your users to manage access-control and permissions withi…" at bounding box center [276, 275] width 195 height 164
drag, startPoint x: 334, startPoint y: 331, endPoint x: 329, endPoint y: 323, distance: 9.6
click at [334, 331] on li "Approve and manage access requests" at bounding box center [276, 327] width 195 height 13
click at [203, 235] on div "User Management Allow your users to manage access-control and permissions withi…" at bounding box center [276, 275] width 195 height 164
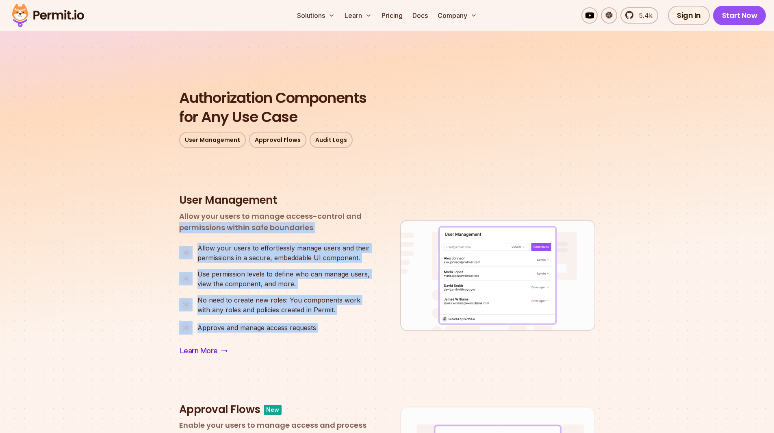
drag, startPoint x: 203, startPoint y: 235, endPoint x: 330, endPoint y: 320, distance: 152.7
click at [330, 320] on div "User Management Allow your users to manage access-control and permissions withi…" at bounding box center [276, 275] width 195 height 164
click at [331, 320] on ul "Allow your users to effortlessly manage users and their permissions in a secure…" at bounding box center [276, 288] width 195 height 91
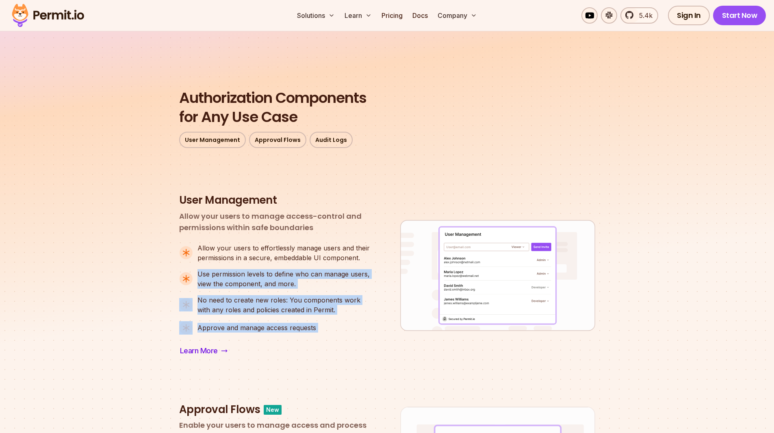
drag, startPoint x: 330, startPoint y: 320, endPoint x: 206, endPoint y: 268, distance: 134.7
click at [206, 268] on ul "Allow your users to effortlessly manage users and their permissions in a secure…" at bounding box center [276, 288] width 195 height 91
drag, startPoint x: 207, startPoint y: 268, endPoint x: 335, endPoint y: 327, distance: 140.7
click at [335, 327] on ul "Allow your users to effortlessly manage users and their permissions in a secure…" at bounding box center [276, 288] width 195 height 91
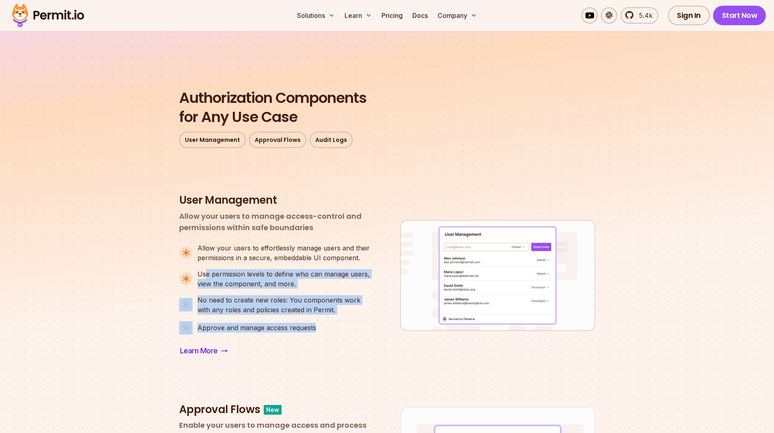
click at [335, 327] on li "Approve and manage access requests" at bounding box center [276, 327] width 195 height 13
drag, startPoint x: 335, startPoint y: 327, endPoint x: 216, endPoint y: 275, distance: 129.7
click at [216, 275] on ul "Allow your users to effortlessly manage users and their permissions in a secure…" at bounding box center [276, 288] width 195 height 91
click at [216, 275] on p "Use permission levels to define who can manage users, view the component, and m…" at bounding box center [285, 278] width 177 height 19
drag
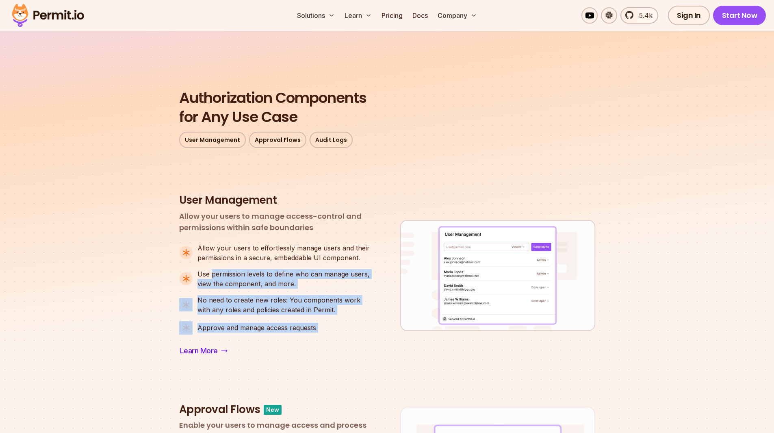
click at [341, 331] on ul "Allow your users to effortlessly manage users and their permissions in a secure…" at bounding box center [276, 288] width 195 height 91
click at [341, 331] on li "Approve and manage access requests" at bounding box center [276, 327] width 195 height 13
click at [215, 277] on ul "Allow your users to effortlessly manage users and their permissions in a secure…" at bounding box center [276, 288] width 195 height 91
click at [215, 277] on p "Use permission levels to define who can manage users, view the component, and m…" at bounding box center [285, 278] width 177 height 19
click at [337, 329] on ul "Allow your users to effortlessly manage users and their permissions in a secure…" at bounding box center [276, 288] width 195 height 91
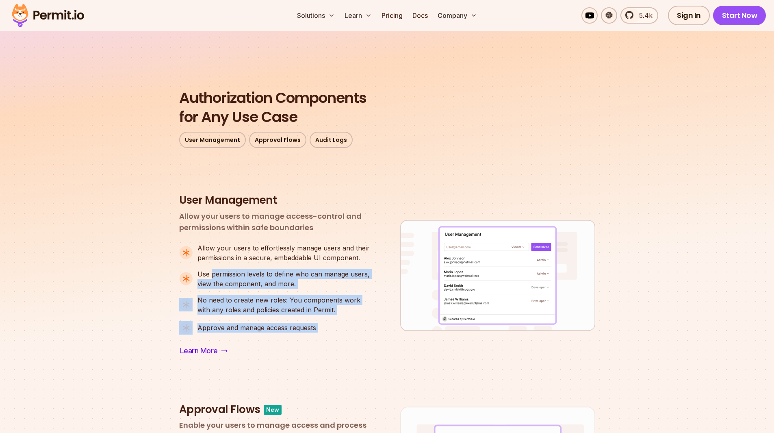
click at [337, 329] on li "Approve and manage access requests" at bounding box center [276, 327] width 195 height 13
click at [219, 266] on ul "Allow your users to effortlessly manage users and their permissions in a secure…" at bounding box center [276, 288] width 195 height 91
click at [320, 326] on ul "Allow your users to effortlessly manage users and their permissions in a secure…" at bounding box center [276, 288] width 195 height 91
click at [320, 326] on li "Approve and manage access requests" at bounding box center [276, 327] width 195 height 13
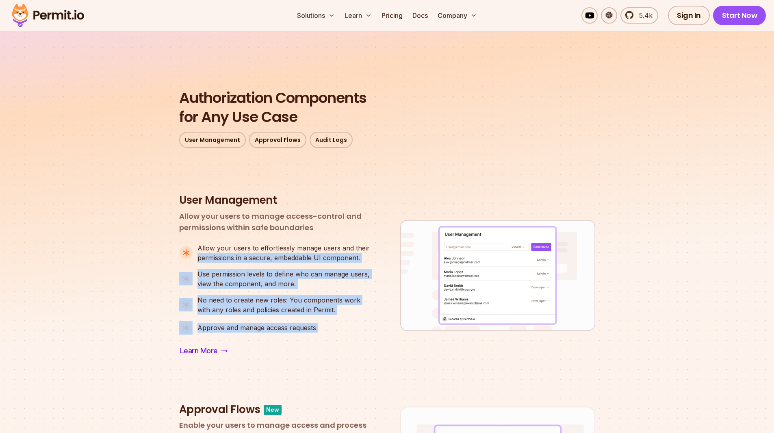
click at [221, 263] on ul "Allow your users to effortlessly manage users and their permissions in a secure…" at bounding box center [276, 288] width 195 height 91
click at [325, 330] on ul "Allow your users to effortlessly manage users and their permissions in a secure…" at bounding box center [276, 288] width 195 height 91
click at [325, 330] on li "Approve and manage access requests" at bounding box center [276, 327] width 195 height 13
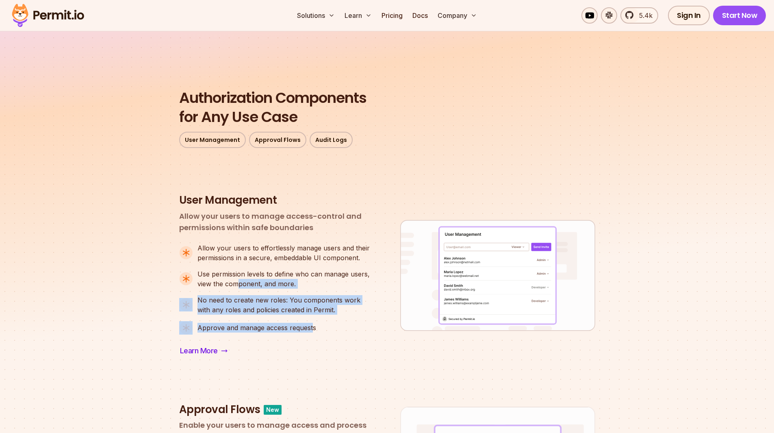
click at [238, 279] on ul "Allow your users to effortlessly manage users and their permissions in a secure…" at bounding box center [276, 288] width 195 height 91
click at [238, 279] on p "Use permission levels to define who can manage users, view the component, and m…" at bounding box center [285, 278] width 177 height 19
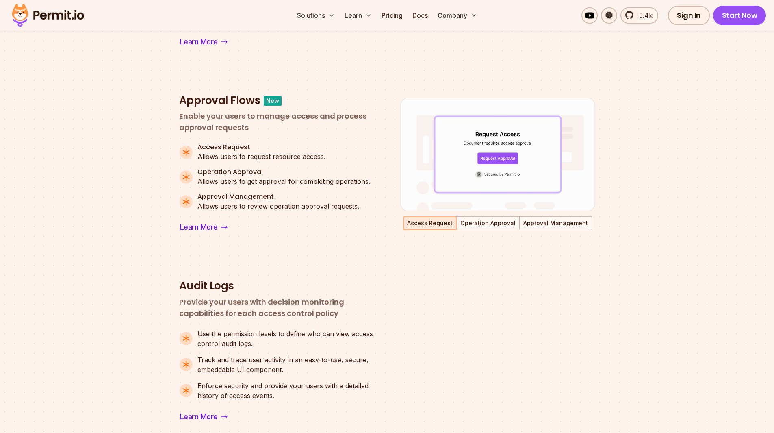
scroll to position [528, 0]
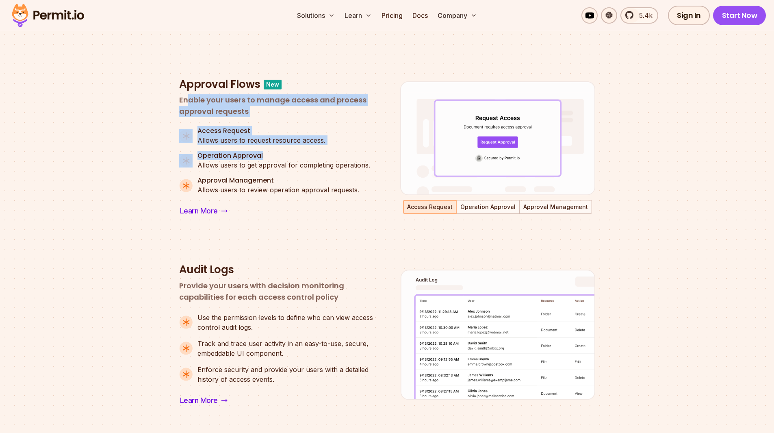
drag, startPoint x: 188, startPoint y: 100, endPoint x: 271, endPoint y: 153, distance: 98.3
click at [271, 153] on div "Approval Flows New Enable your users to manage access and process approval requ…" at bounding box center [276, 148] width 195 height 140
click at [271, 153] on h4 "Operation Approval" at bounding box center [283, 156] width 173 height 9
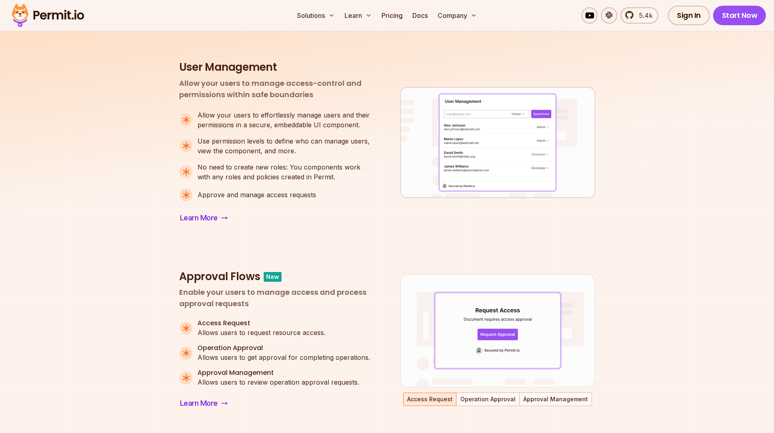
scroll to position [325, 0]
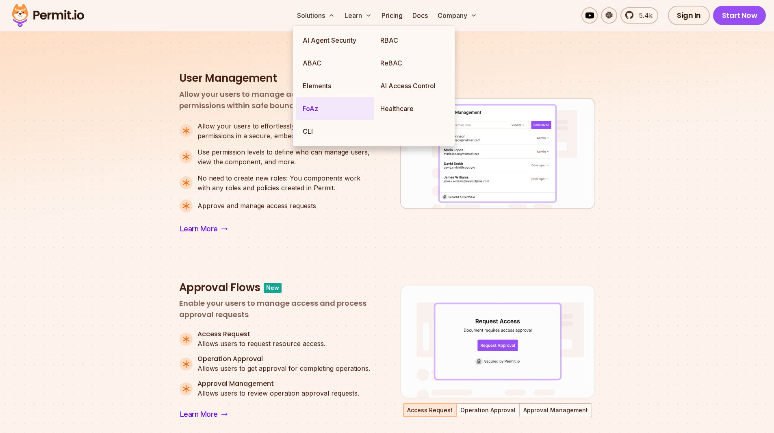
click at [318, 109] on link "FoAz" at bounding box center [335, 108] width 78 height 23
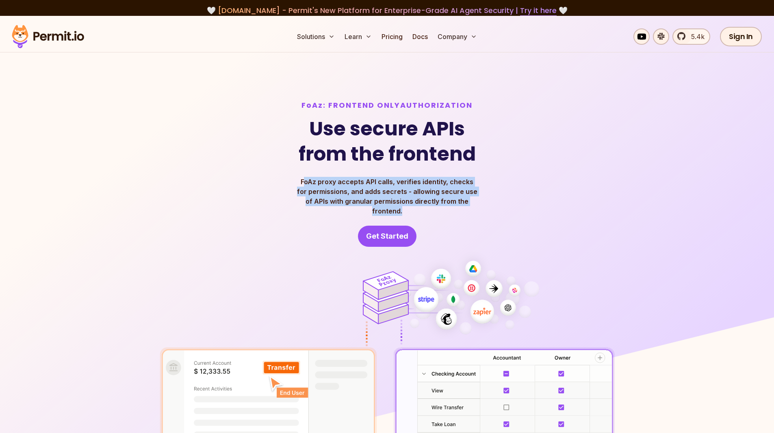
drag, startPoint x: 302, startPoint y: 183, endPoint x: 481, endPoint y: 206, distance: 180.6
click at [481, 206] on div "FoAz: Frontend Only Authorization Use secure APIs from the frontend FoAz proxy …" at bounding box center [387, 173] width 455 height 146
drag, startPoint x: 481, startPoint y: 206, endPoint x: 294, endPoint y: 177, distance: 189.9
click at [294, 177] on div "FoAz: Frontend Only Authorization Use secure APIs from the frontend FoAz proxy …" at bounding box center [387, 173] width 455 height 146
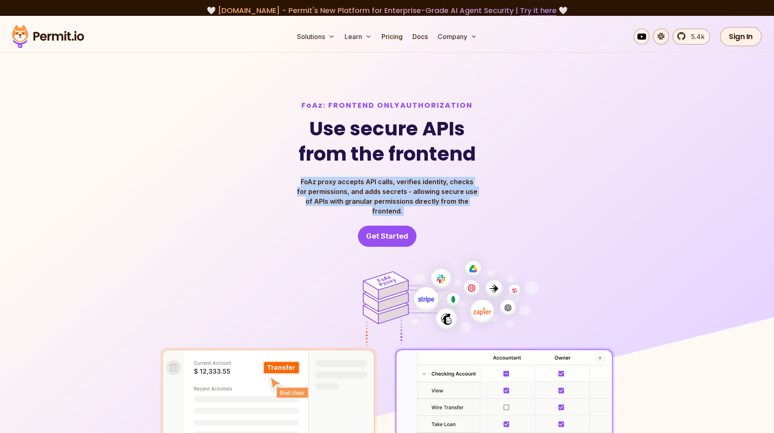
click at [294, 177] on div "FoAz: Frontend Only Authorization Use secure APIs from the frontend FoAz proxy …" at bounding box center [387, 173] width 455 height 146
drag, startPoint x: 323, startPoint y: 181, endPoint x: 492, endPoint y: 203, distance: 170.4
click at [492, 203] on div "FoAz: Frontend Only Authorization Use secure APIs from the frontend FoAz proxy …" at bounding box center [387, 173] width 455 height 146
drag, startPoint x: 492, startPoint y: 203, endPoint x: 292, endPoint y: 180, distance: 201.1
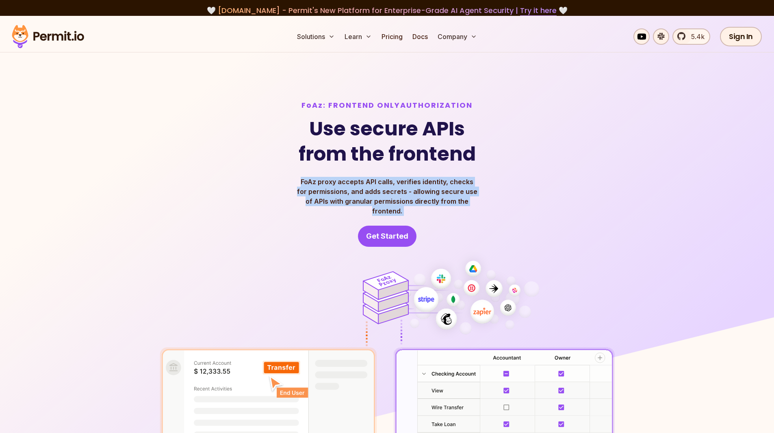
click at [292, 180] on div "FoAz: Frontend Only Authorization Use secure APIs from the frontend FoAz proxy …" at bounding box center [387, 173] width 455 height 146
click at [493, 203] on div "FoAz: Frontend Only Authorization Use secure APIs from the frontend FoAz proxy …" at bounding box center [387, 173] width 455 height 146
click at [316, 178] on div "FoAz: Frontend Only Authorization Use secure APIs from the frontend FoAz proxy …" at bounding box center [387, 173] width 455 height 146
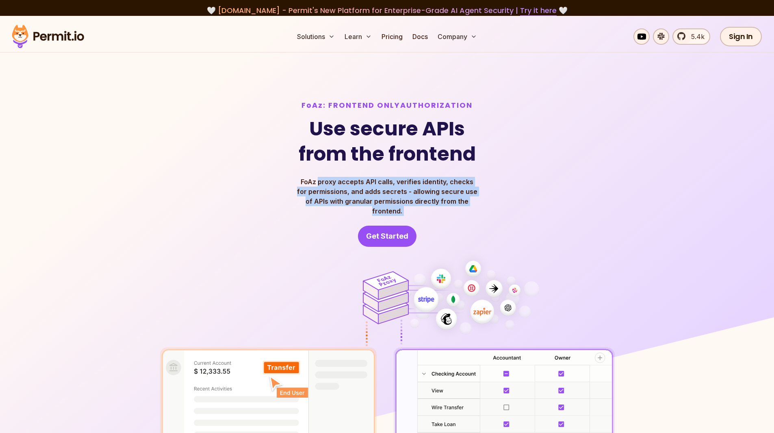
click at [316, 178] on p "FoAz proxy accepts API calls, verifies identity, checks for permissions, and ad…" at bounding box center [387, 196] width 182 height 39
click at [481, 195] on div "FoAz: Frontend Only Authorization Use secure APIs from the frontend FoAz proxy …" at bounding box center [387, 173] width 455 height 146
click at [482, 195] on div "FoAz: Frontend Only Authorization Use secure APIs from the frontend FoAz proxy …" at bounding box center [387, 173] width 455 height 146
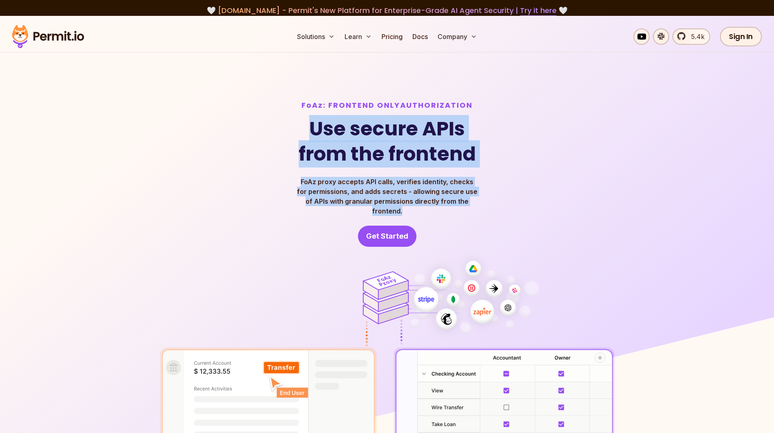
click at [305, 134] on div "FoAz: Frontend Only Authorization Use secure APIs from the frontend FoAz proxy …" at bounding box center [387, 173] width 455 height 146
click at [305, 134] on h1 "Use secure APIs from the frontend" at bounding box center [387, 141] width 177 height 51
click at [485, 201] on div "FoAz: Frontend Only Authorization Use secure APIs from the frontend FoAz proxy …" at bounding box center [387, 173] width 455 height 146
click at [308, 134] on div "FoAz: Frontend Only Authorization Use secure APIs from the frontend FoAz proxy …" at bounding box center [387, 173] width 455 height 146
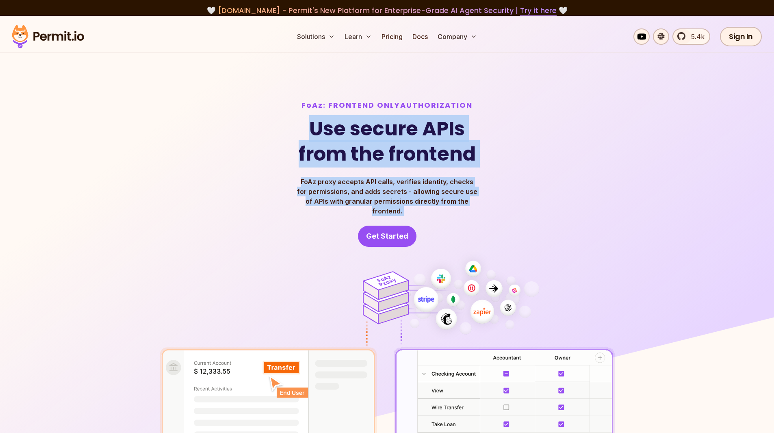
click at [308, 134] on h1 "Use secure APIs from the frontend" at bounding box center [387, 141] width 177 height 51
click at [288, 135] on div "FoAz: Frontend Only Authorization Use secure APIs from the frontend FoAz proxy …" at bounding box center [387, 173] width 455 height 146
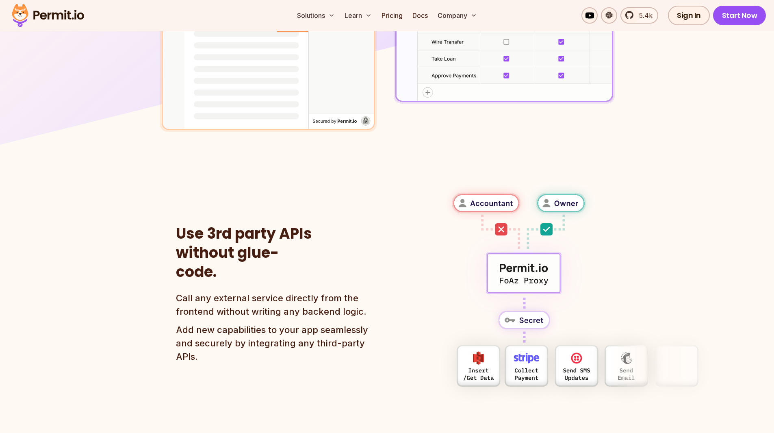
scroll to position [366, 0]
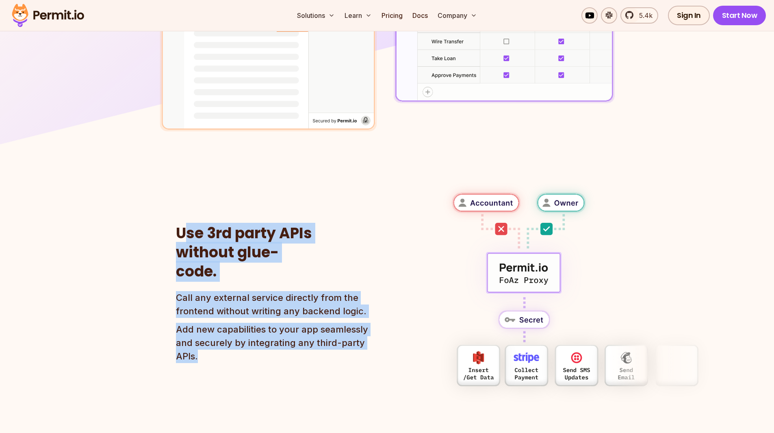
click at [290, 362] on div "Use 3rd party APIs without glue-code. Call any external service directly from t…" at bounding box center [387, 293] width 422 height 220
click at [171, 232] on section "Use 3rd party APIs without glue-code. Call any external service directly from t…" at bounding box center [387, 293] width 774 height 220
click at [247, 351] on section "Use 3rd party APIs without glue-code. Call any external service directly from t…" at bounding box center [387, 293] width 774 height 220
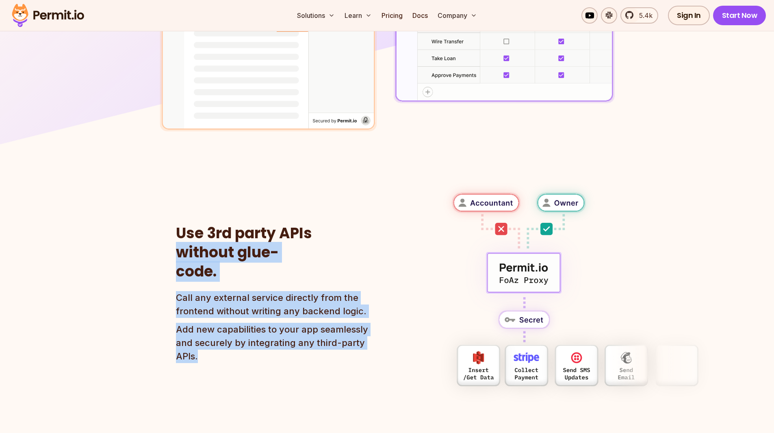
click at [247, 351] on p "Add new capabilities to your app seamlessly and securely by integrating any thi…" at bounding box center [275, 343] width 199 height 40
click at [176, 226] on header "Use 3rd party APIs without glue-code. Call any external service directly from t…" at bounding box center [275, 293] width 199 height 139
click at [176, 226] on h2 "Use 3rd party APIs without glue-code." at bounding box center [247, 252] width 143 height 57
click at [264, 357] on div "Use 3rd party APIs without glue-code. Call any external service directly from t…" at bounding box center [387, 293] width 422 height 220
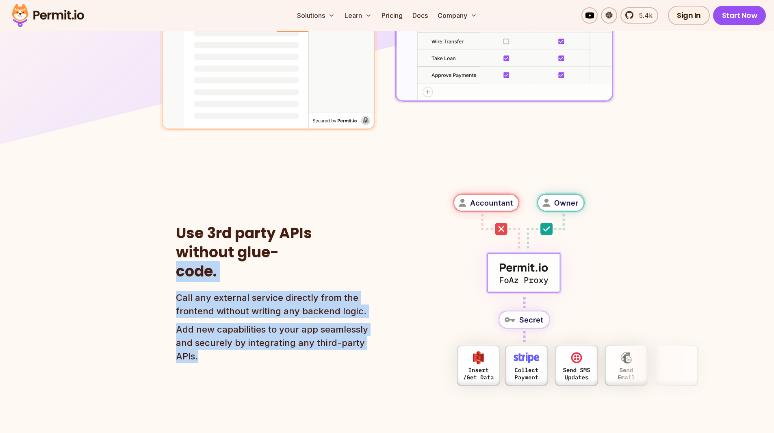
click at [178, 254] on header "Use 3rd party APIs without glue-code. Call any external service directly from t…" at bounding box center [275, 293] width 199 height 139
click at [178, 254] on h2 "Use 3rd party APIs without glue-code." at bounding box center [247, 252] width 143 height 57
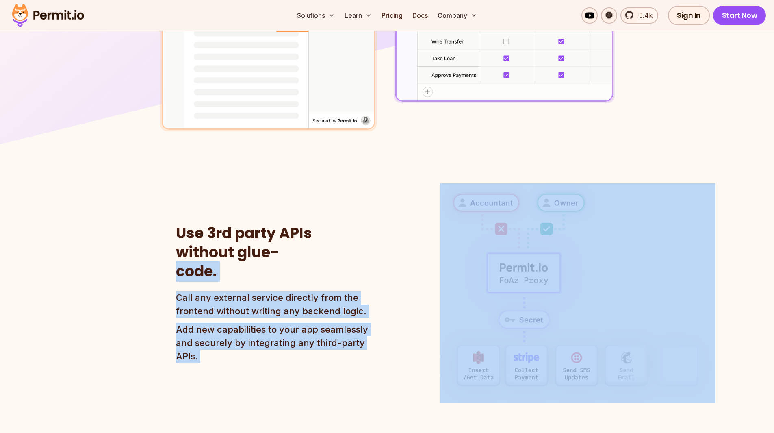
click at [270, 348] on header "Use 3rd party APIs without glue-code. Call any external service directly from t…" at bounding box center [275, 293] width 199 height 139
click at [270, 348] on p "Add new capabilities to your app seamlessly and securely by integrating any thi…" at bounding box center [275, 343] width 199 height 40
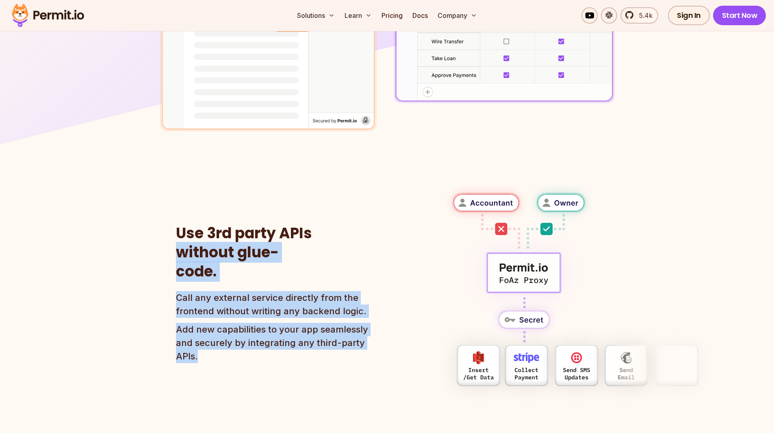
click at [178, 238] on header "Use 3rd party APIs without glue-code. Call any external service directly from t…" at bounding box center [275, 293] width 199 height 139
click at [178, 238] on h2 "Use 3rd party APIs without glue-code." at bounding box center [247, 252] width 143 height 57
click at [279, 351] on header "Use 3rd party APIs without glue-code. Call any external service directly from t…" at bounding box center [275, 293] width 199 height 139
click at [279, 351] on p "Add new capabilities to your app seamlessly and securely by integrating any thi…" at bounding box center [275, 343] width 199 height 40
click at [175, 240] on section "Use 3rd party APIs without glue-code. Call any external service directly from t…" at bounding box center [387, 293] width 774 height 220
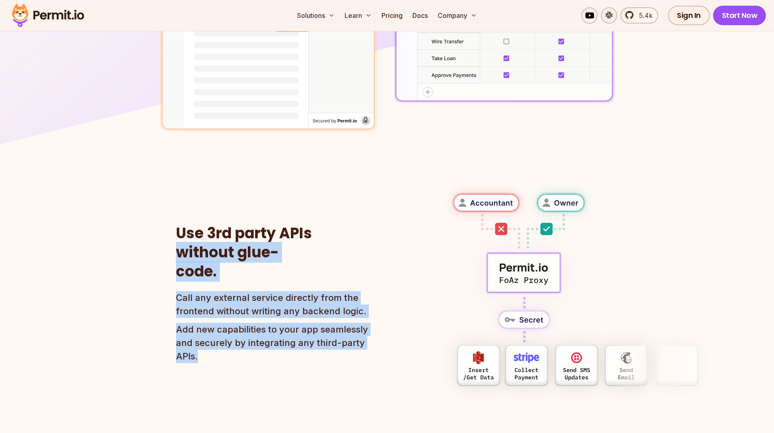
click at [175, 240] on section "Use 3rd party APIs without glue-code. Call any external service directly from t…" at bounding box center [387, 293] width 774 height 220
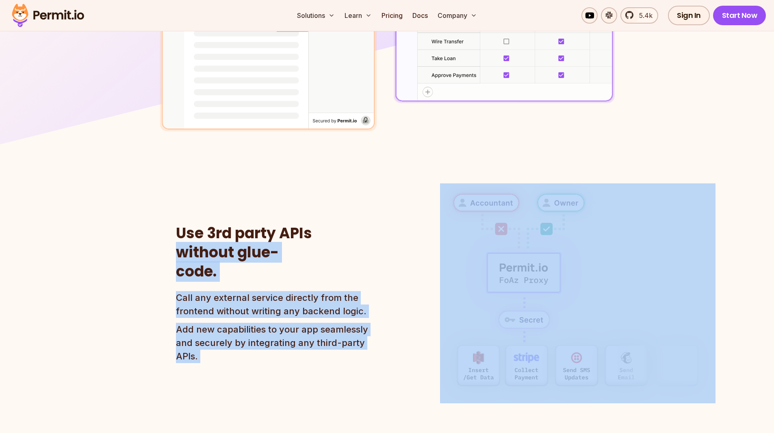
click at [276, 348] on section "Use 3rd party APIs without glue-code. Call any external service directly from t…" at bounding box center [387, 293] width 774 height 220
click at [276, 348] on p "Add new capabilities to your app seamlessly and securely by integrating any thi…" at bounding box center [275, 343] width 199 height 40
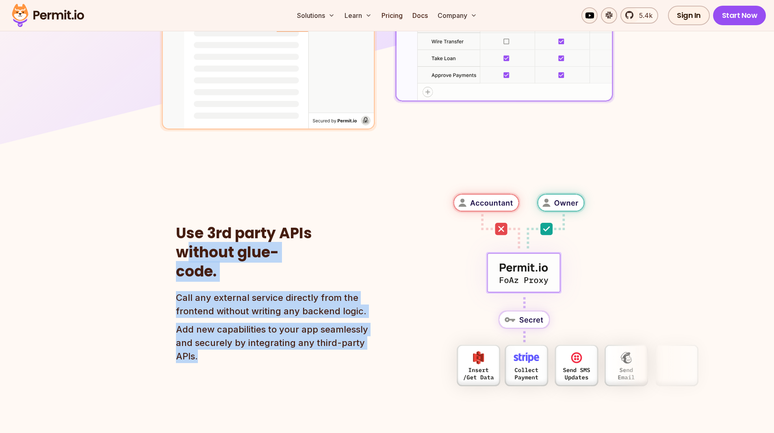
click at [189, 244] on header "Use 3rd party APIs without glue-code. Call any external service directly from t…" at bounding box center [275, 293] width 199 height 139
click at [189, 244] on h2 "Use 3rd party APIs without glue-code." at bounding box center [247, 252] width 143 height 57
click at [294, 360] on div "Use 3rd party APIs without glue-code. Call any external service directly from t…" at bounding box center [387, 293] width 422 height 220
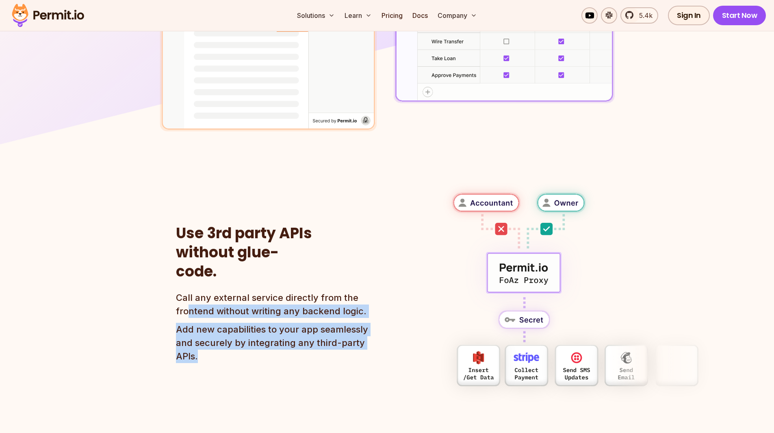
click at [188, 295] on div "Call any external service directly from the frontend without writing any backen…" at bounding box center [275, 327] width 199 height 72
click at [188, 295] on p "Call any external service directly from the frontend without writing any backen…" at bounding box center [275, 304] width 199 height 27
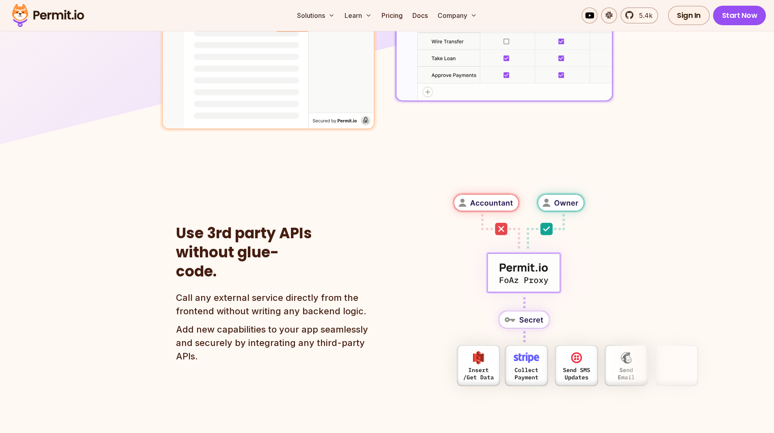
click at [121, 288] on section "Use 3rd party APIs without glue-code. Call any external service directly from t…" at bounding box center [387, 293] width 774 height 220
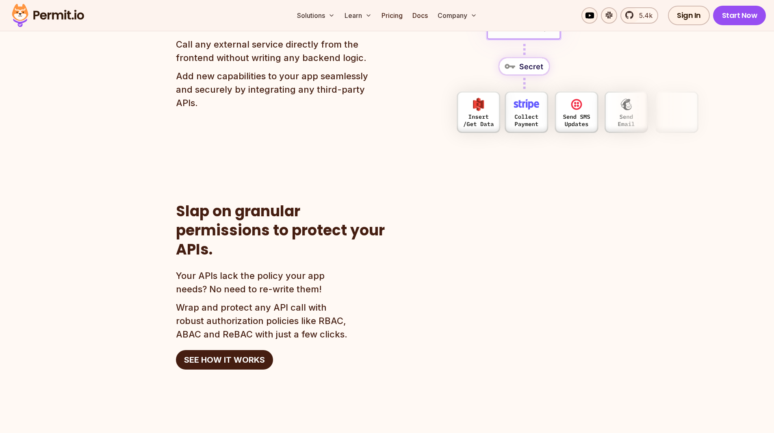
scroll to position [650, 0]
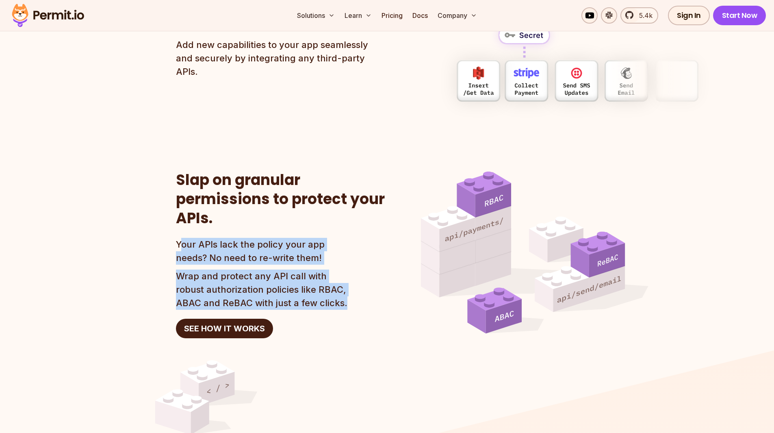
drag, startPoint x: 183, startPoint y: 236, endPoint x: 346, endPoint y: 289, distance: 171.9
click at [346, 289] on div "Your APIs lack the policy your app needs? No need to re-write them! Wrap and pr…" at bounding box center [264, 274] width 177 height 72
click at [346, 289] on p "Wrap and protect any API call with robust authorization policies like RBAC, ABA…" at bounding box center [264, 289] width 177 height 40
drag, startPoint x: 346, startPoint y: 289, endPoint x: 171, endPoint y: 232, distance: 184.5
click at [171, 232] on section "Slap on granular permissions to protect your APIs. Your APIs lack the policy yo…" at bounding box center [387, 252] width 774 height 163
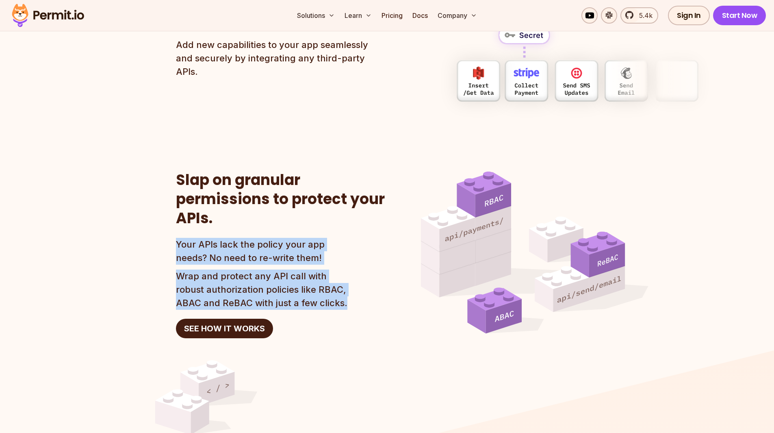
click at [171, 232] on section "Slap on granular permissions to protect your APIs. Your APIs lack the policy yo…" at bounding box center [387, 252] width 774 height 163
drag, startPoint x: 206, startPoint y: 235, endPoint x: 351, endPoint y: 295, distance: 157.1
click at [351, 295] on div "Your APIs lack the policy your app needs? No need to re-write them! Wrap and pr…" at bounding box center [264, 274] width 177 height 72
click at [351, 295] on p "Wrap and protect any API call with robust authorization policies like RBAC, ABA…" at bounding box center [264, 289] width 177 height 40
drag, startPoint x: 351, startPoint y: 295, endPoint x: 179, endPoint y: 238, distance: 181.0
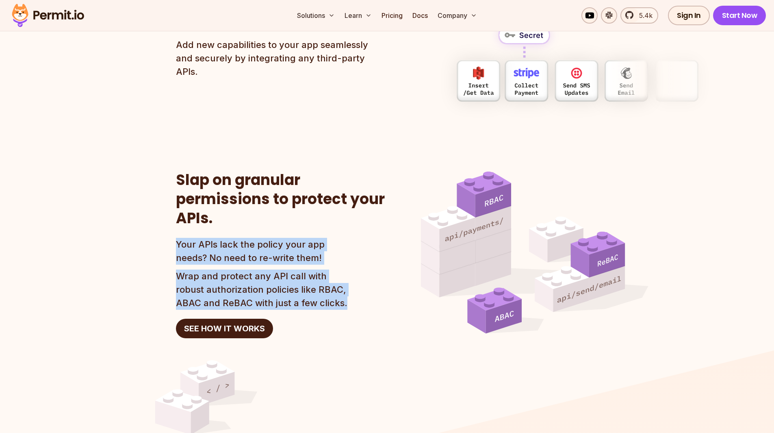
click at [179, 238] on div "Your APIs lack the policy your app needs? No need to re-write them! Wrap and pr…" at bounding box center [264, 274] width 177 height 72
click at [179, 238] on p "Your APIs lack the policy your app needs? No need to re-write them!" at bounding box center [264, 251] width 177 height 27
drag, startPoint x: 179, startPoint y: 238, endPoint x: 209, endPoint y: 249, distance: 32.7
click at [209, 249] on p "Your APIs lack the policy your app needs? No need to re-write them!" at bounding box center [264, 251] width 177 height 27
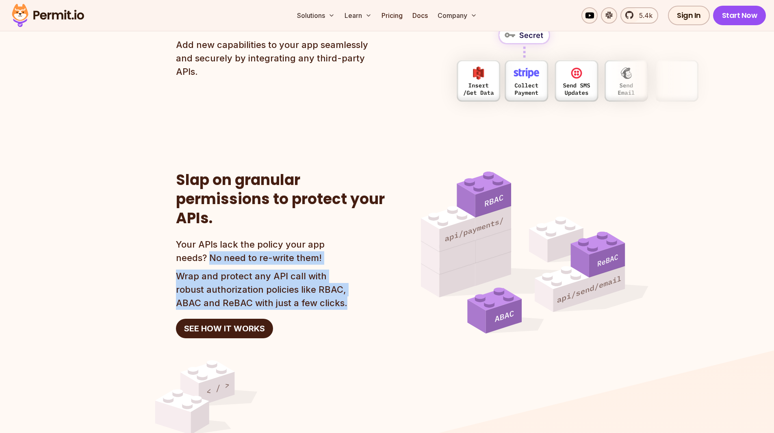
click at [348, 287] on div "Your APIs lack the policy your app needs? No need to re-write them! Wrap and pr…" at bounding box center [264, 274] width 177 height 72
click at [348, 287] on p "Wrap and protect any API call with robust authorization policies like RBAC, ABA…" at bounding box center [264, 289] width 177 height 40
click at [185, 238] on div "Your APIs lack the policy your app needs? No need to re-write them! Wrap and pr…" at bounding box center [264, 274] width 177 height 72
click at [185, 238] on p "Your APIs lack the policy your app needs? No need to re-write them!" at bounding box center [264, 251] width 177 height 27
click at [330, 292] on div "Your APIs lack the policy your app needs? No need to re-write them! Wrap and pr…" at bounding box center [264, 274] width 177 height 72
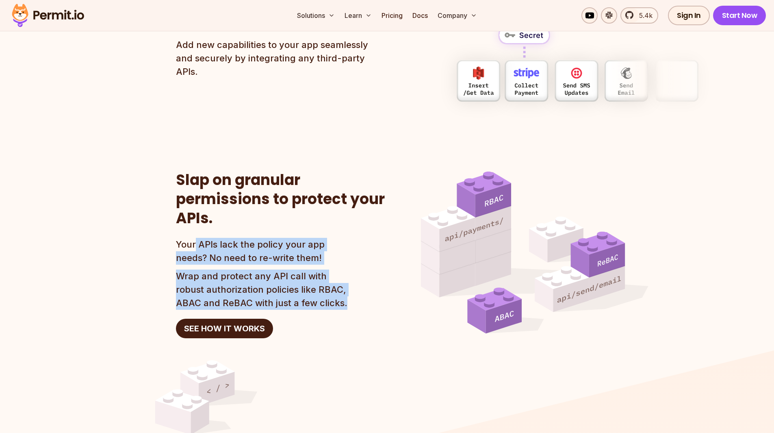
click at [330, 292] on p "Wrap and protect any API call with robust authorization policies like RBAC, ABA…" at bounding box center [264, 289] width 177 height 40
click at [171, 240] on section "Slap on granular permissions to protect your APIs. Your APIs lack the policy yo…" at bounding box center [387, 252] width 774 height 163
click at [170, 240] on section "Slap on granular permissions to protect your APIs. Your APIs lack the policy yo…" at bounding box center [387, 252] width 774 height 163
click at [338, 293] on div "Your APIs lack the policy your app needs? No need to re-write them! Wrap and pr…" at bounding box center [264, 274] width 177 height 72
click at [338, 293] on p "Wrap and protect any API call with robust authorization policies like RBAC, ABA…" at bounding box center [264, 289] width 177 height 40
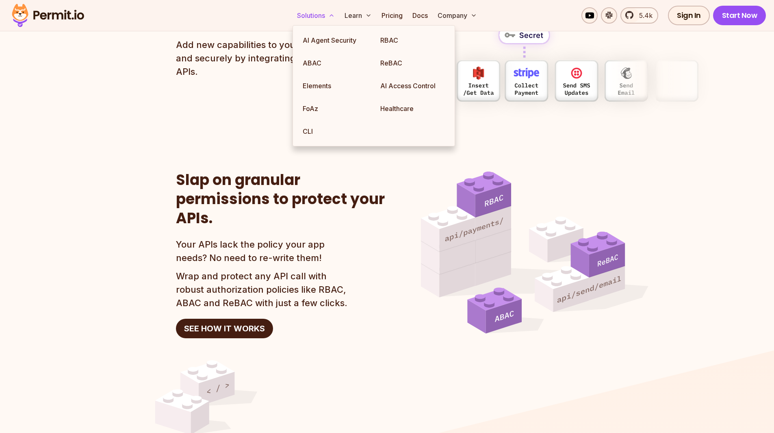
click at [320, 15] on button "Solutions" at bounding box center [316, 15] width 44 height 16
click at [391, 61] on link "ReBAC" at bounding box center [413, 63] width 78 height 23
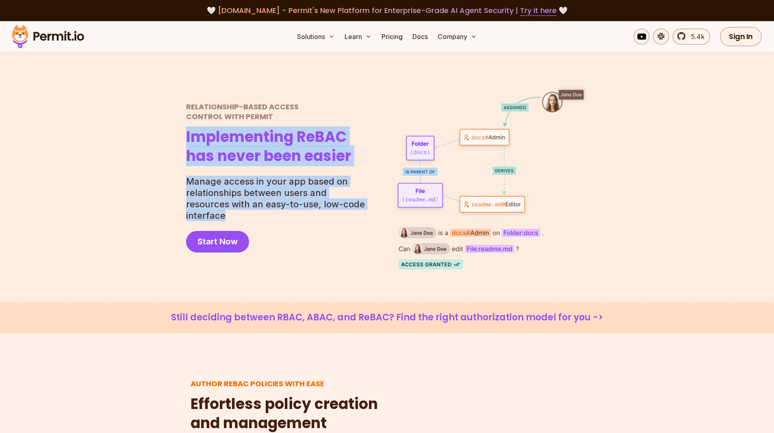
click at [360, 217] on div "Relationship-Based Access Control with Permit Relationship Based Access Control…" at bounding box center [278, 177] width 185 height 150
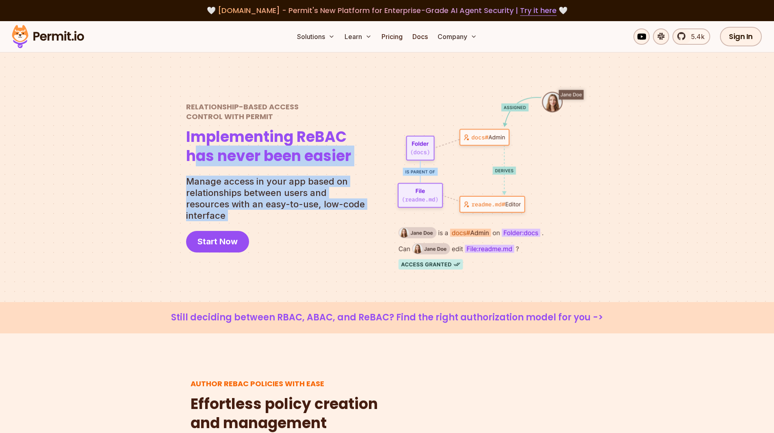
click at [199, 152] on div "Relationship-Based Access Control with Permit Relationship Based Access Control…" at bounding box center [278, 177] width 185 height 150
click at [199, 152] on h1 "Implementing ReBAC has never been easier" at bounding box center [268, 147] width 165 height 38
click at [352, 210] on div "Relationship-Based Access Control with Permit Relationship Based Access Control…" at bounding box center [278, 177] width 185 height 150
click at [352, 210] on p "Manage access in your app based on relationships between users and resources wi…" at bounding box center [278, 197] width 185 height 45
click at [195, 157] on div "Relationship-Based Access Control with Permit Relationship Based Access Control…" at bounding box center [278, 177] width 185 height 150
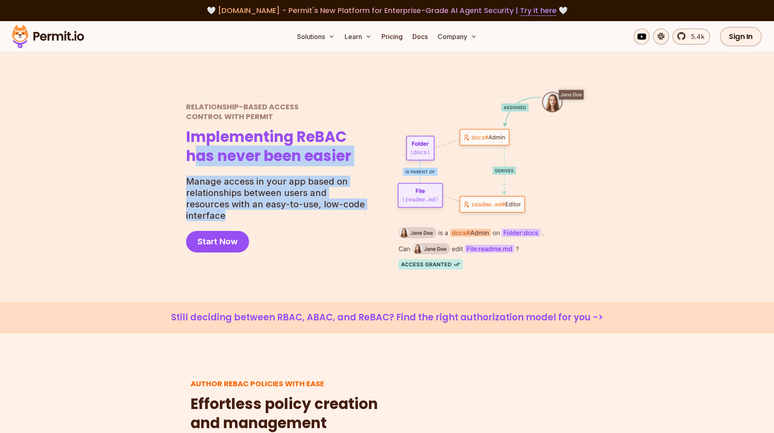
click at [195, 157] on h1 "Implementing ReBAC has never been easier" at bounding box center [268, 147] width 165 height 38
click at [355, 209] on div "Relationship-Based Access Control with Permit Relationship Based Access Control…" at bounding box center [278, 177] width 185 height 150
click at [355, 209] on p "Manage access in your app based on relationships between users and resources wi…" at bounding box center [278, 197] width 185 height 45
click at [218, 163] on div "Relationship-Based Access Control with Permit Relationship Based Access Control…" at bounding box center [278, 177] width 185 height 150
click at [218, 163] on h1 "Implementing ReBAC has never been easier" at bounding box center [268, 147] width 165 height 38
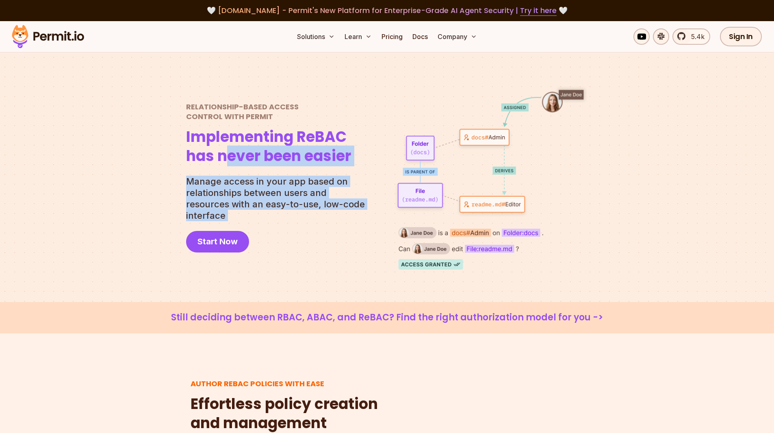
click at [361, 214] on div "Relationship-Based Access Control with Permit Relationship Based Access Control…" at bounding box center [278, 177] width 185 height 150
click at [361, 214] on p "Manage access in your app based on relationships between users and resources wi…" at bounding box center [278, 197] width 185 height 45
click at [205, 166] on div "Relationship-Based Access Control with Permit Relationship Based Access Control…" at bounding box center [278, 177] width 185 height 150
click at [205, 166] on h1 "Implementing ReBAC has never been easier" at bounding box center [268, 147] width 165 height 38
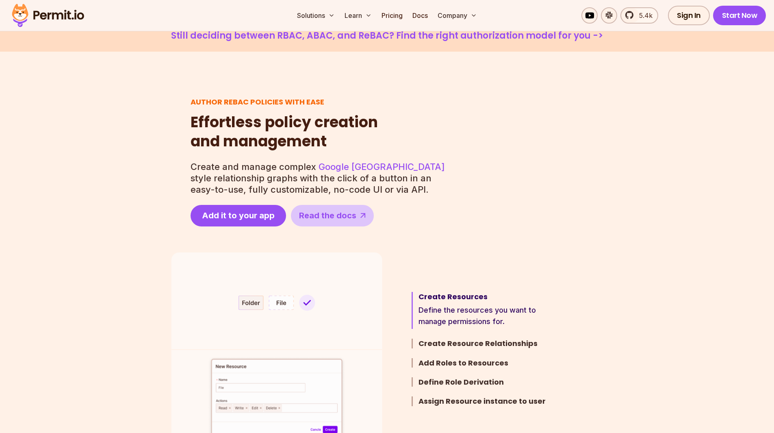
scroll to position [284, 0]
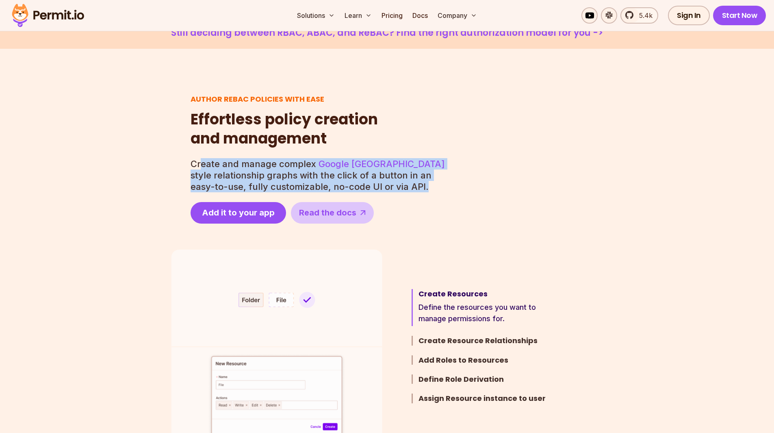
click at [403, 189] on p "Create and manage complex Google Zanzibar style relationship graphs with the cl…" at bounding box center [319, 175] width 256 height 34
click at [186, 161] on div "Author ReBAC policies with ease Effortless policy creation and management Effor…" at bounding box center [387, 158] width 432 height 129
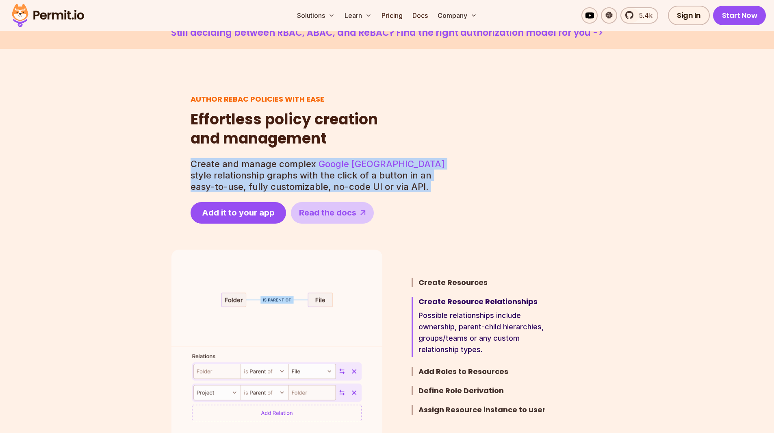
click at [186, 161] on div "Author ReBAC policies with ease Effortless policy creation and management Effor…" at bounding box center [387, 158] width 432 height 129
click at [392, 189] on div "Author ReBAC policies with ease Effortless policy creation and management Effor…" at bounding box center [387, 158] width 432 height 129
click at [392, 189] on p "Create and manage complex Google Zanzibar style relationship graphs with the cl…" at bounding box center [319, 175] width 256 height 34
click at [173, 160] on div "Author ReBAC policies with ease Effortless policy creation and management Effor…" at bounding box center [387, 158] width 432 height 129
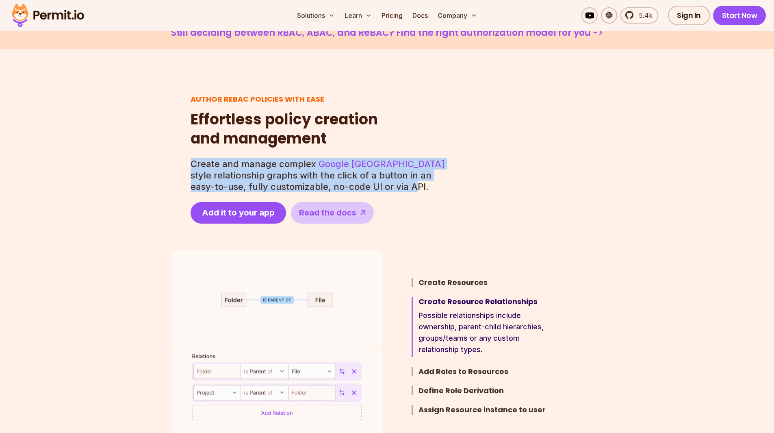
click at [379, 189] on div "Author ReBAC policies with ease Effortless policy creation and management Effor…" at bounding box center [387, 158] width 432 height 129
click at [379, 189] on p "Create and manage complex Google Zanzibar style relationship graphs with the cl…" at bounding box center [319, 175] width 256 height 34
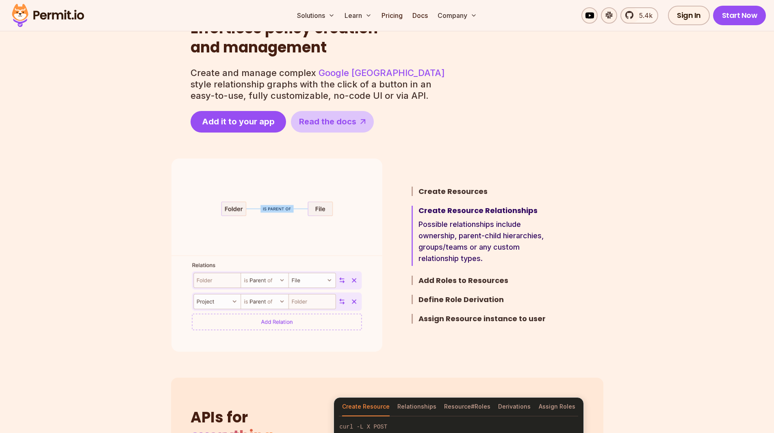
scroll to position [406, 0]
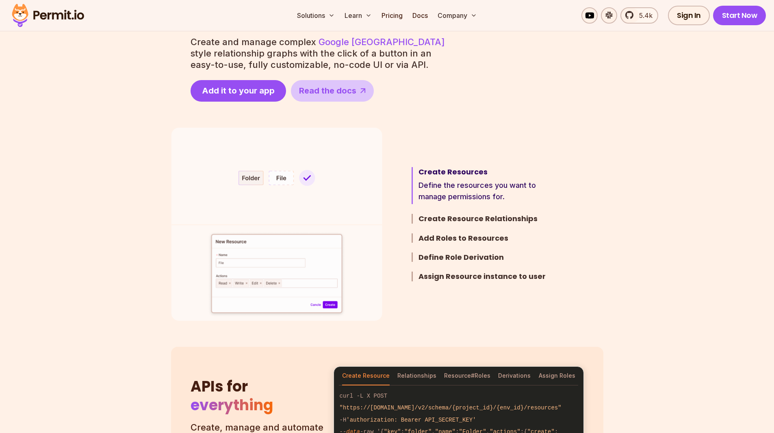
click at [56, 223] on section "Step 1 / 5 Create Resources Define the resources you want to manage permissions…" at bounding box center [387, 224] width 774 height 193
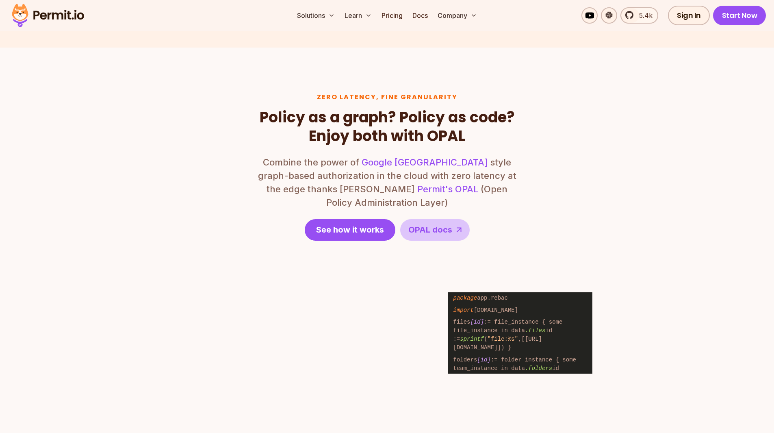
scroll to position [934, 0]
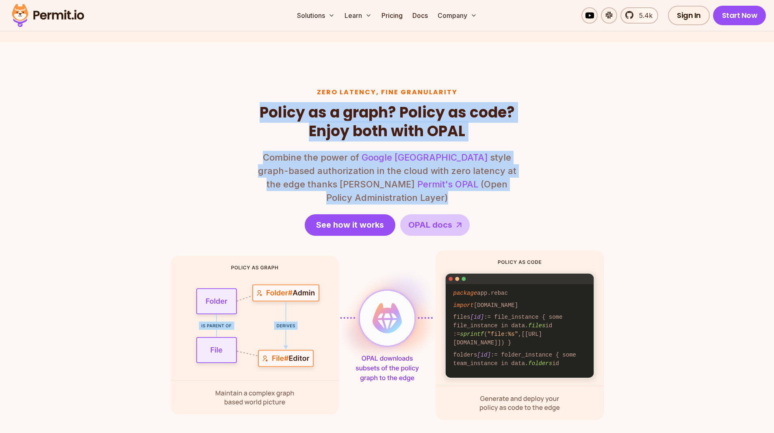
drag, startPoint x: 257, startPoint y: 105, endPoint x: 552, endPoint y: 182, distance: 304.6
click at [552, 182] on div "Zero latency, fine granularity Policy as a graph? Policy as code? Enjoy both wi…" at bounding box center [387, 253] width 433 height 331
drag, startPoint x: 552, startPoint y: 182, endPoint x: 249, endPoint y: 108, distance: 310.9
click at [249, 108] on div "Zero latency, fine granularity Policy as a graph? Policy as code? Enjoy both wi…" at bounding box center [387, 253] width 433 height 331
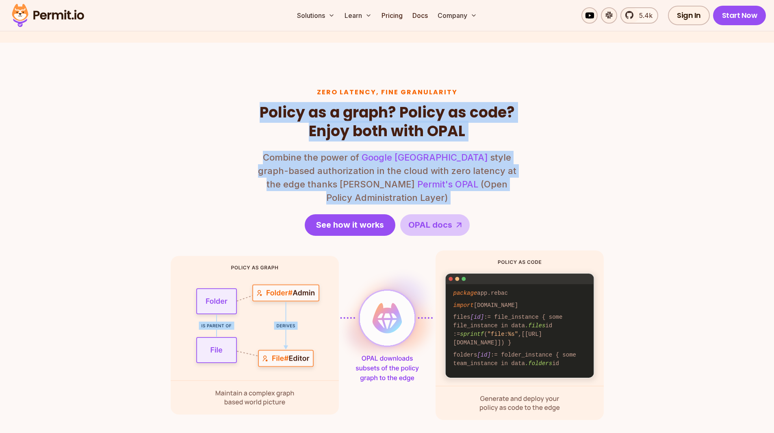
click at [249, 108] on div "Zero latency, fine granularity Policy as a graph? Policy as code? Enjoy both wi…" at bounding box center [387, 253] width 433 height 331
drag, startPoint x: 249, startPoint y: 108, endPoint x: 517, endPoint y: 191, distance: 280.1
click at [517, 191] on div "Zero latency, fine granularity Policy as a graph? Policy as code? Enjoy both wi…" at bounding box center [387, 253] width 433 height 331
click at [518, 191] on div "Zero latency, fine granularity Policy as a graph? Policy as code? Enjoy both wi…" at bounding box center [387, 253] width 433 height 331
click at [255, 111] on div "Zero latency, fine granularity Policy as a graph? Policy as code? Enjoy both wi…" at bounding box center [387, 253] width 433 height 331
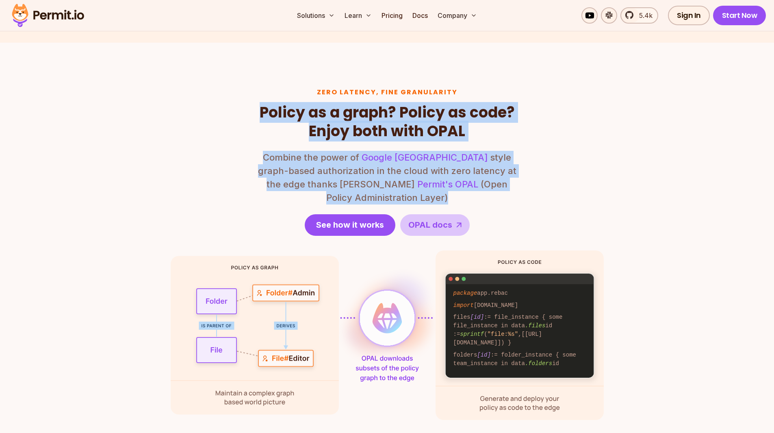
drag, startPoint x: 262, startPoint y: 110, endPoint x: 515, endPoint y: 188, distance: 264.9
click at [515, 188] on header "Zero latency, fine granularity Policy as a graph? Policy as code? Enjoy both wi…" at bounding box center [387, 161] width 260 height 147
click at [515, 188] on p "Combine the power of Google Zanzibar style graph-based authorization in the clo…" at bounding box center [387, 178] width 260 height 54
drag, startPoint x: 515, startPoint y: 188, endPoint x: 228, endPoint y: 110, distance: 297.3
click at [228, 110] on div "Zero latency, fine granularity Policy as a graph? Policy as code? Enjoy both wi…" at bounding box center [387, 253] width 433 height 331
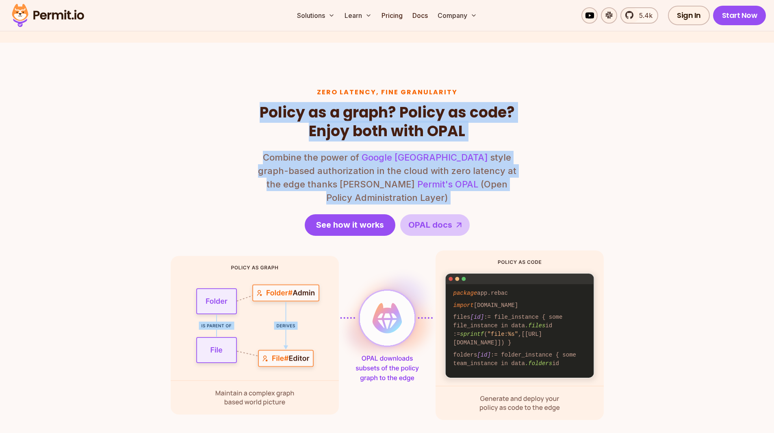
click at [228, 110] on div "Zero latency, fine granularity Policy as a graph? Policy as code? Enjoy both wi…" at bounding box center [387, 253] width 433 height 331
drag, startPoint x: 344, startPoint y: 121, endPoint x: 520, endPoint y: 191, distance: 188.7
click at [520, 191] on div "Zero latency, fine granularity Policy as a graph? Policy as code? Enjoy both wi…" at bounding box center [387, 253] width 433 height 331
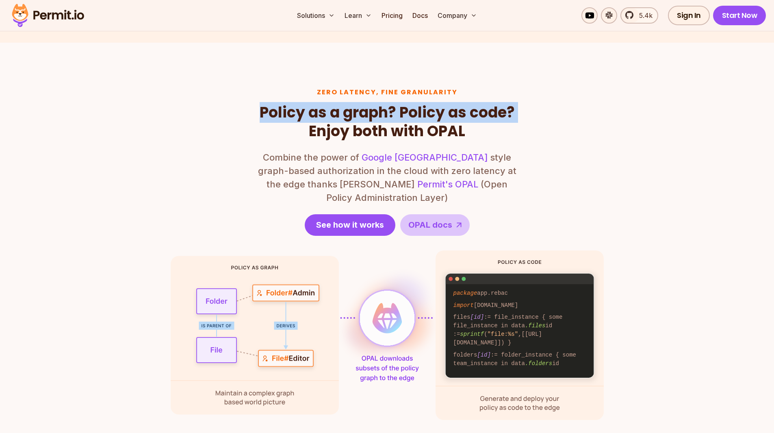
drag, startPoint x: 520, startPoint y: 191, endPoint x: 261, endPoint y: 137, distance: 264.7
click at [261, 138] on div "Zero latency, fine granularity Policy as a graph? Policy as code? Enjoy both wi…" at bounding box center [387, 253] width 433 height 331
click at [261, 137] on h2 "Policy as a graph? Policy as code? Enjoy both with OPAL" at bounding box center [387, 122] width 260 height 38
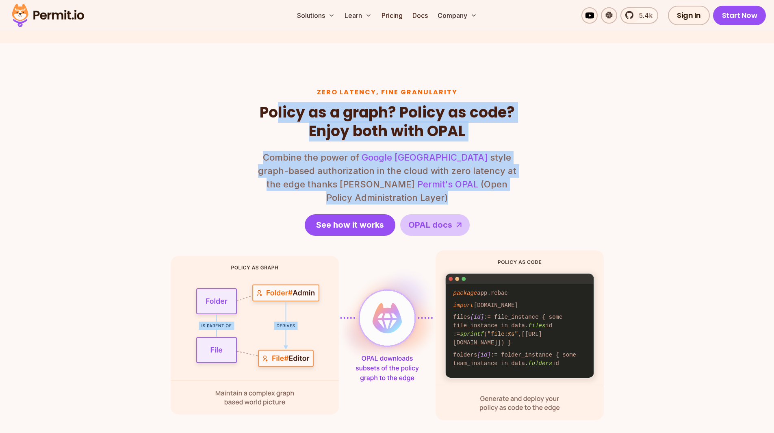
drag, startPoint x: 277, startPoint y: 115, endPoint x: 527, endPoint y: 192, distance: 261.7
click at [527, 192] on div "Zero latency, fine granularity Policy as a graph? Policy as code? Enjoy both wi…" at bounding box center [387, 253] width 433 height 331
click at [261, 120] on header "Zero latency, fine granularity Policy as a graph? Policy as code? Enjoy both wi…" at bounding box center [387, 161] width 260 height 147
click at [260, 120] on h2 "Policy as a graph? Policy as code? Enjoy both with OPAL" at bounding box center [387, 122] width 260 height 38
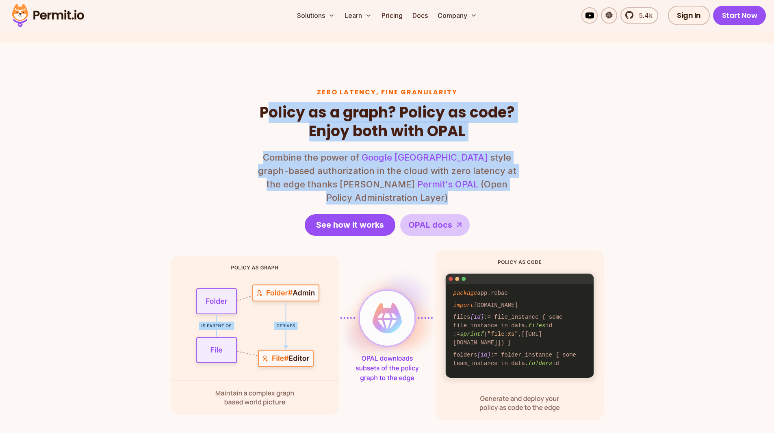
click at [521, 184] on div "Zero latency, fine granularity Policy as a graph? Policy as code? Enjoy both wi…" at bounding box center [387, 253] width 433 height 331
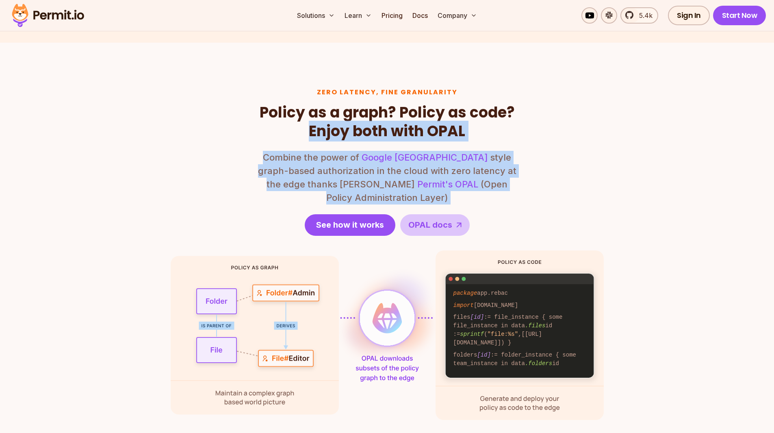
click at [233, 135] on div "Zero latency, fine granularity Policy as a graph? Policy as code? Enjoy both wi…" at bounding box center [387, 253] width 433 height 331
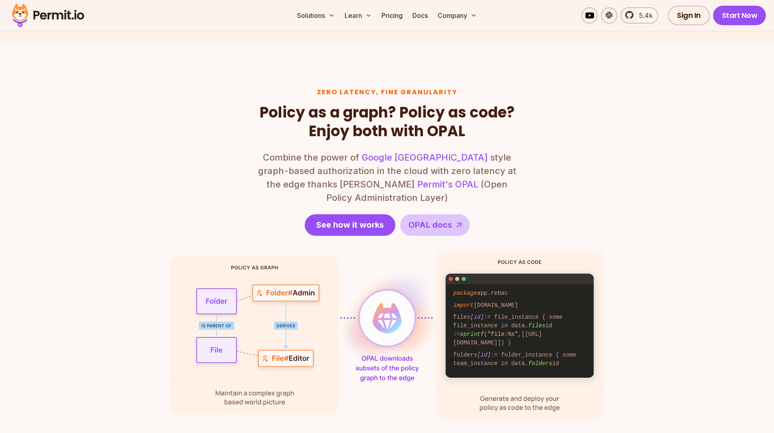
click at [154, 213] on section "Zero latency, fine granularity Policy as a graph? Policy as code? Enjoy both wi…" at bounding box center [387, 254] width 774 height 422
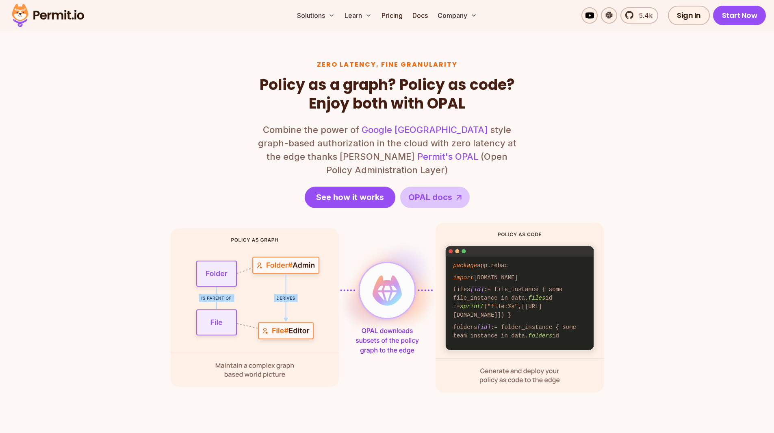
scroll to position [1016, 0]
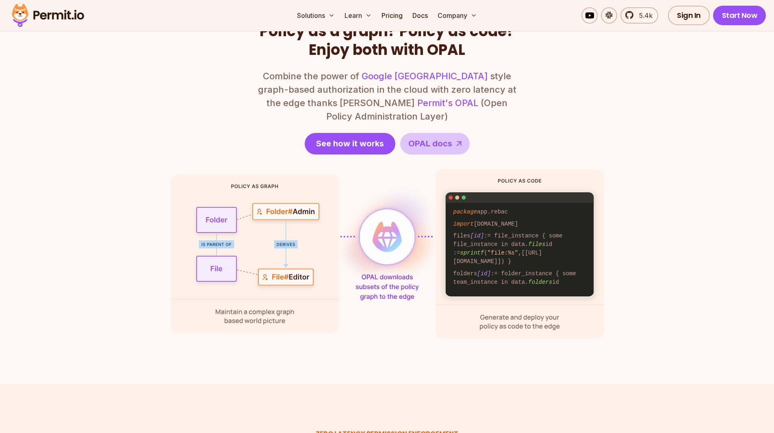
click at [99, 236] on section "Zero latency, fine granularity Policy as a graph? Policy as code? Enjoy both wi…" at bounding box center [387, 172] width 774 height 422
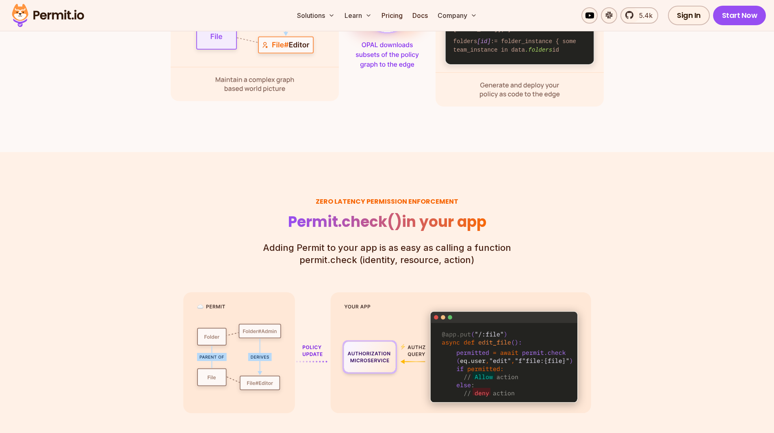
scroll to position [1300, 0]
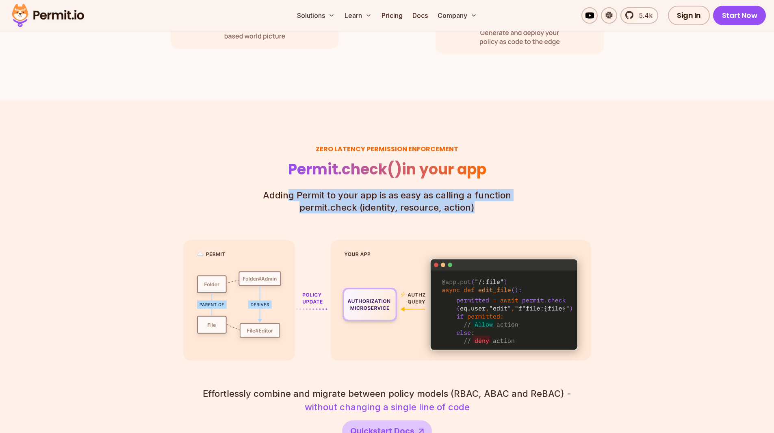
drag, startPoint x: 292, startPoint y: 183, endPoint x: 507, endPoint y: 196, distance: 215.3
click at [507, 196] on p "Adding Permit to your app is as easy as calling a function permit.check (identi…" at bounding box center [387, 201] width 248 height 25
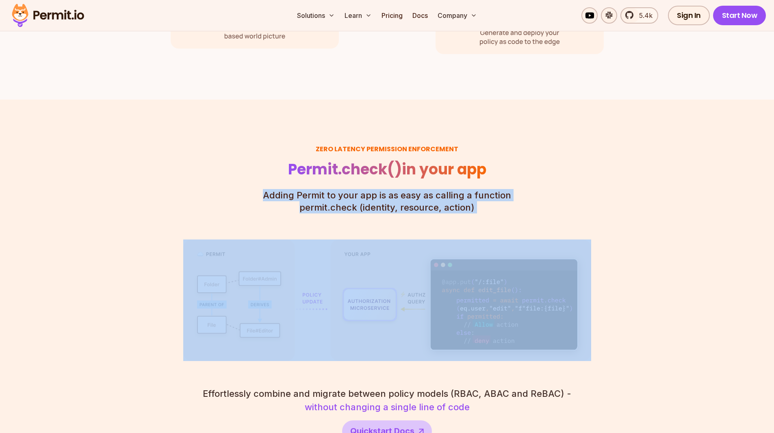
drag, startPoint x: 507, startPoint y: 196, endPoint x: 255, endPoint y: 171, distance: 253.8
click at [255, 171] on div "Zero latency Permission enforcement Permit.check() in your app Adding Permit to…" at bounding box center [387, 293] width 408 height 297
drag, startPoint x: 255, startPoint y: 171, endPoint x: 498, endPoint y: 199, distance: 245.3
click at [498, 199] on div "Zero latency Permission enforcement Permit.check() in your app Adding Permit to…" at bounding box center [387, 293] width 408 height 297
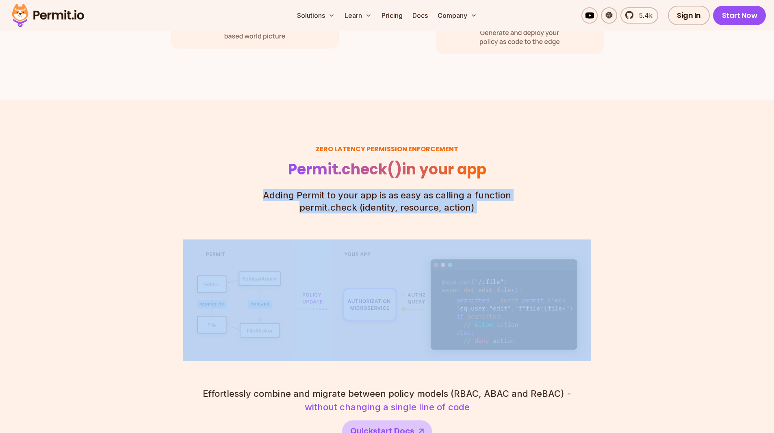
click at [498, 199] on p "Adding Permit to your app is as easy as calling a function permit.check (identi…" at bounding box center [387, 201] width 248 height 25
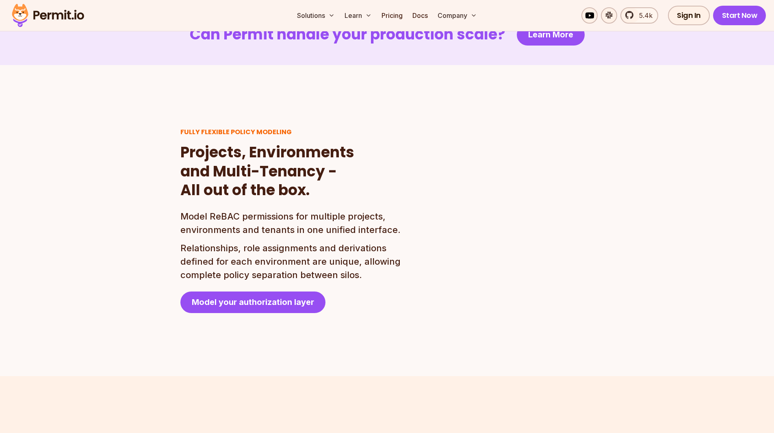
scroll to position [1787, 0]
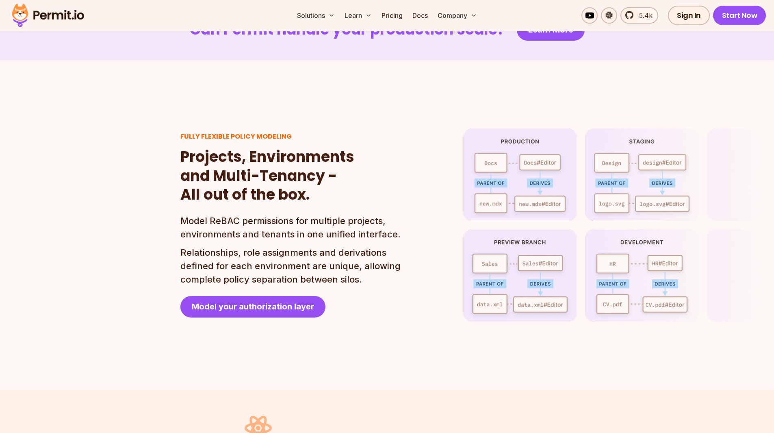
click at [157, 35] on section "Can Permit handle your production scale? Learn More" at bounding box center [387, 30] width 774 height 61
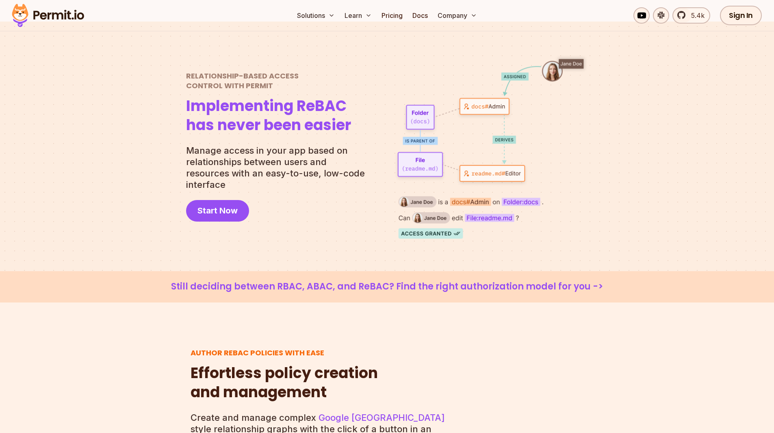
scroll to position [0, 0]
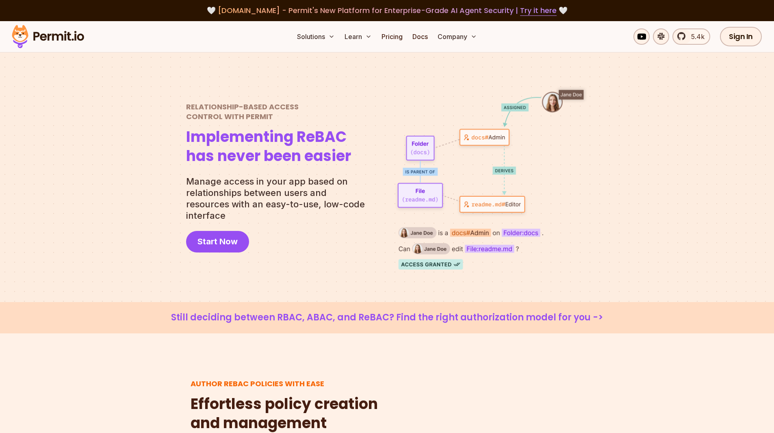
click at [56, 37] on img at bounding box center [48, 37] width 80 height 28
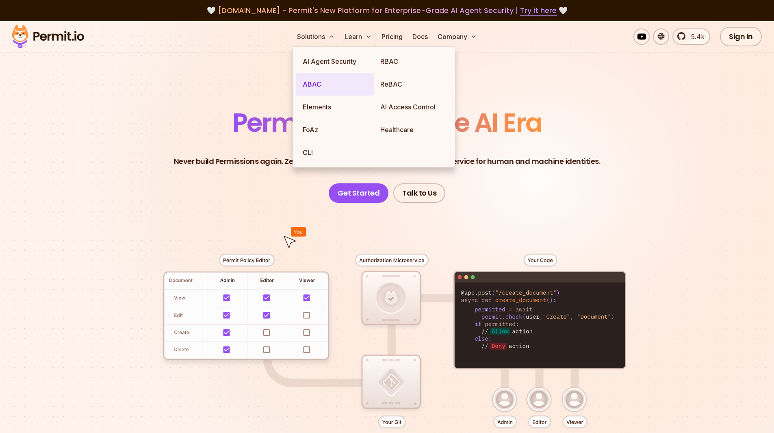
click at [321, 80] on link "ABAC" at bounding box center [335, 84] width 78 height 23
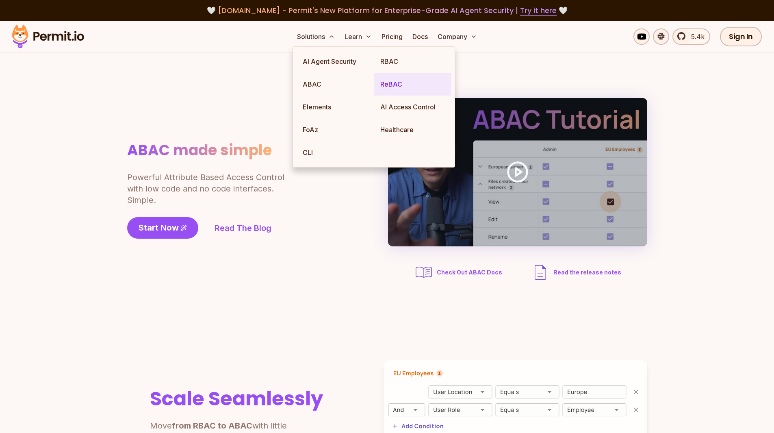
click at [395, 88] on link "ReBAC" at bounding box center [413, 84] width 78 height 23
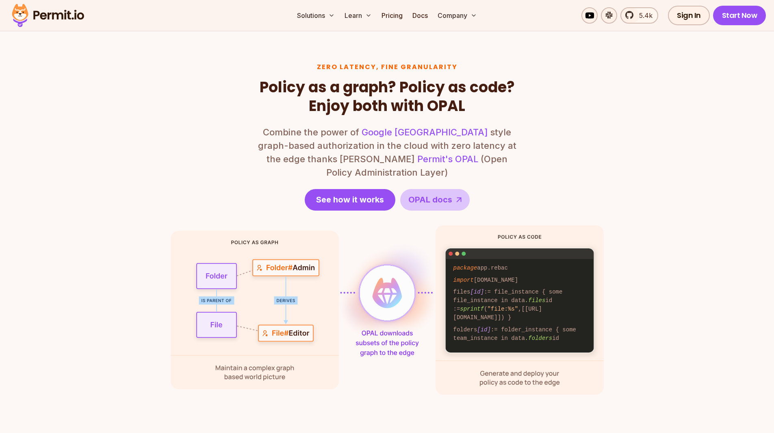
scroll to position [934, 0]
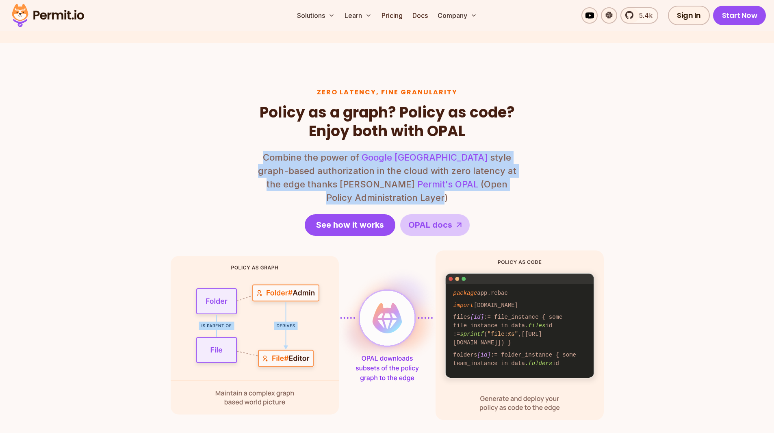
drag, startPoint x: 511, startPoint y: 180, endPoint x: 260, endPoint y: 151, distance: 252.4
click at [260, 151] on p "Combine the power of Google Zanzibar style graph-based authorization in the clo…" at bounding box center [387, 178] width 260 height 54
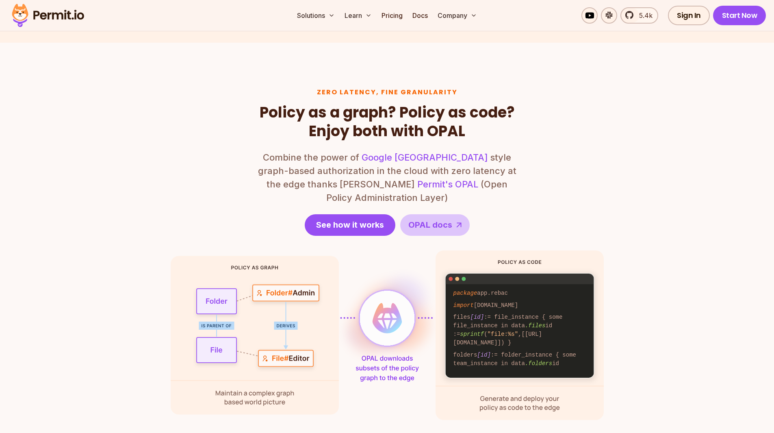
click at [622, 168] on section "Zero latency, fine granularity Policy as a graph? Policy as code? Enjoy both wi…" at bounding box center [387, 254] width 774 height 422
click at [645, 184] on section "Zero latency, fine granularity Policy as a graph? Policy as code? Enjoy both wi…" at bounding box center [387, 254] width 774 height 422
click at [604, 114] on section "Zero latency, fine granularity Policy as a graph? Policy as code? Enjoy both wi…" at bounding box center [387, 254] width 774 height 422
click at [151, 168] on section "Zero latency, fine granularity Policy as a graph? Policy as code? Enjoy both wi…" at bounding box center [387, 254] width 774 height 422
click at [132, 164] on section "Zero latency, fine granularity Policy as a graph? Policy as code? Enjoy both wi…" at bounding box center [387, 254] width 774 height 422
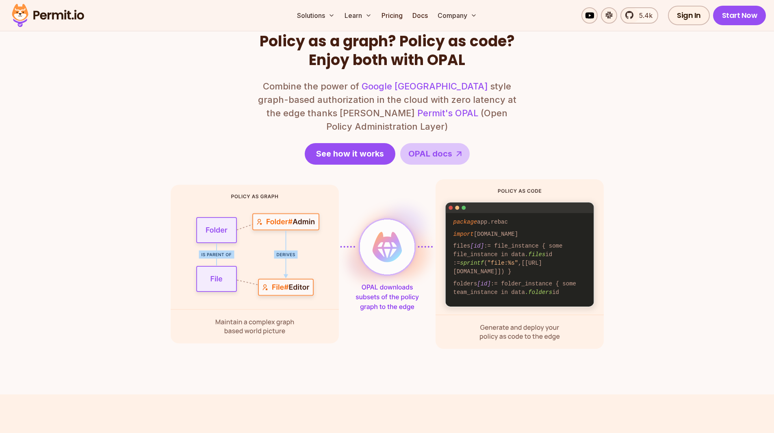
scroll to position [1016, 0]
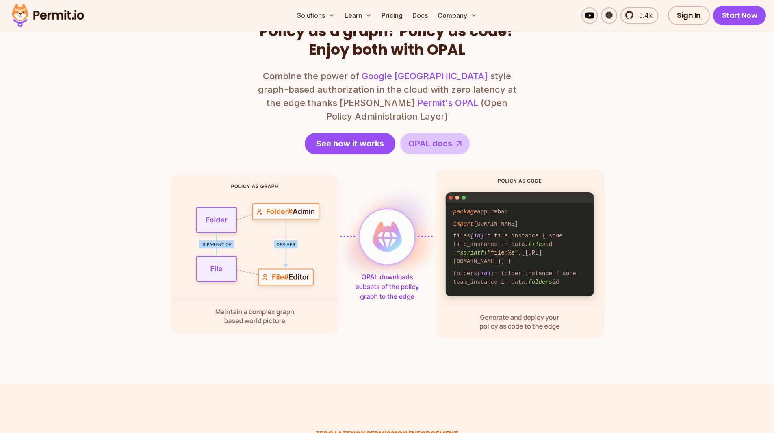
click at [78, 170] on section "Zero latency, fine granularity Policy as a graph? Policy as code? Enjoy both wi…" at bounding box center [387, 172] width 774 height 422
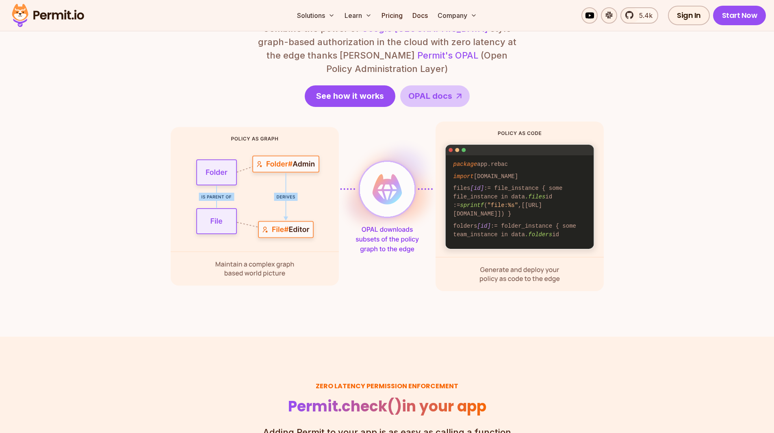
scroll to position [1056, 0]
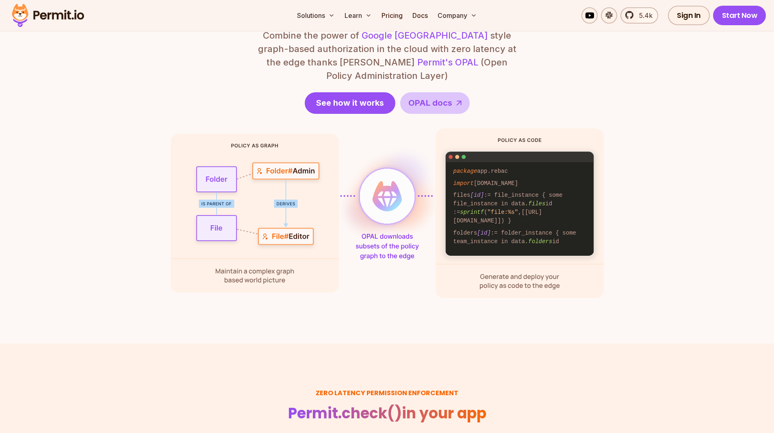
click at [99, 157] on section "Zero latency, fine granularity Policy as a graph? Policy as code? Enjoy both wi…" at bounding box center [387, 132] width 774 height 422
click at [394, 17] on link "Pricing" at bounding box center [392, 15] width 28 height 16
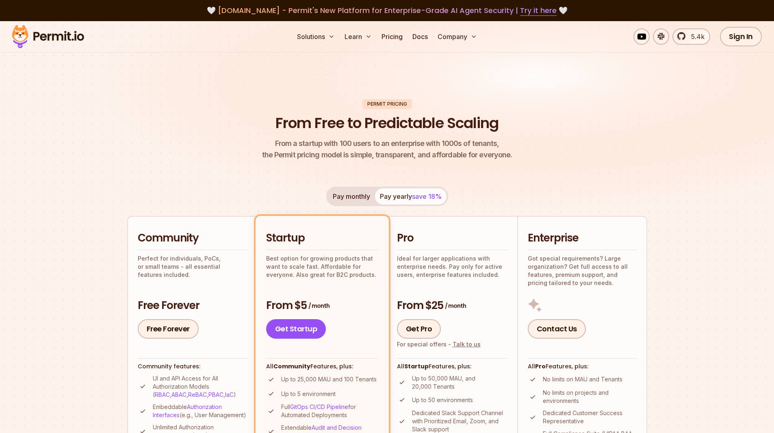
click at [556, 143] on header "Permit Pricing From Free to Predictable Scaling From a startup with 100 users t…" at bounding box center [387, 129] width 520 height 61
click at [544, 95] on img at bounding box center [387, 124] width 774 height 206
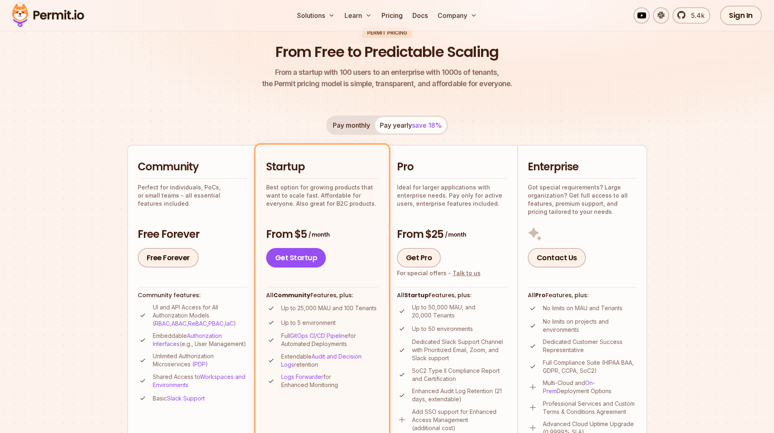
scroll to position [122, 0]
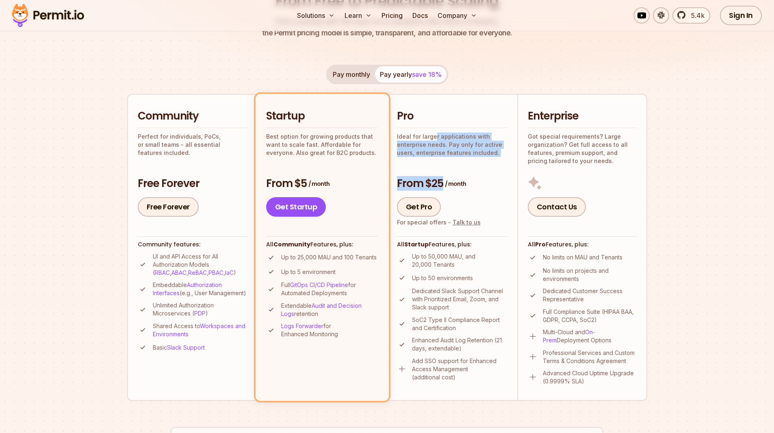
drag, startPoint x: 434, startPoint y: 139, endPoint x: 475, endPoint y: 170, distance: 52.2
click at [475, 170] on div "Pro Ideal for larger applications with enterprise needs. Pay only for active us…" at bounding box center [452, 162] width 110 height 107
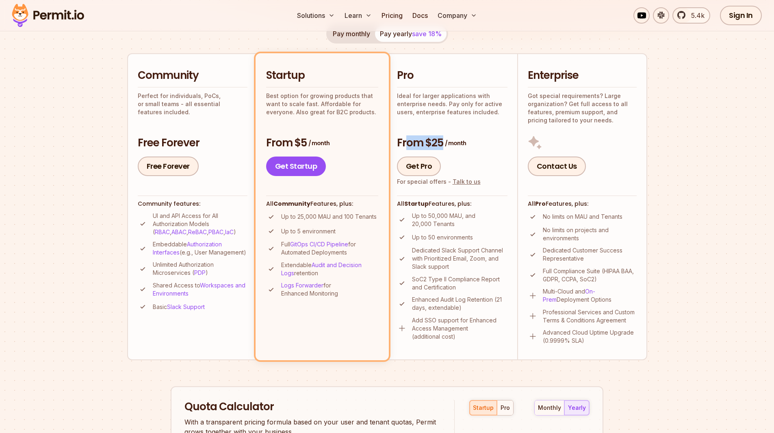
drag, startPoint x: 472, startPoint y: 145, endPoint x: 407, endPoint y: 141, distance: 65.6
click at [407, 141] on h3 "From $25 / month" at bounding box center [452, 143] width 110 height 14
click at [427, 216] on p "Up to 50,000 MAU, and 20,000 Tenants" at bounding box center [459, 220] width 95 height 16
drag, startPoint x: 431, startPoint y: 216, endPoint x: 448, endPoint y: 216, distance: 17.1
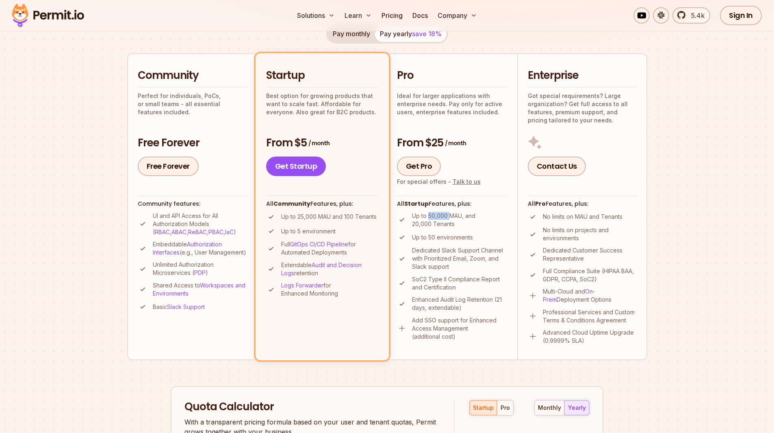
click at [448, 216] on p "Up to 50,000 MAU, and 20,000 Tenants" at bounding box center [459, 220] width 95 height 16
click at [459, 223] on p "Up to 50,000 MAU, and 20,000 Tenants" at bounding box center [459, 220] width 95 height 16
drag, startPoint x: 414, startPoint y: 224, endPoint x: 479, endPoint y: 226, distance: 64.6
click at [479, 226] on li "Up to 50,000 MAU, and 20,000 Tenants" at bounding box center [452, 220] width 110 height 16
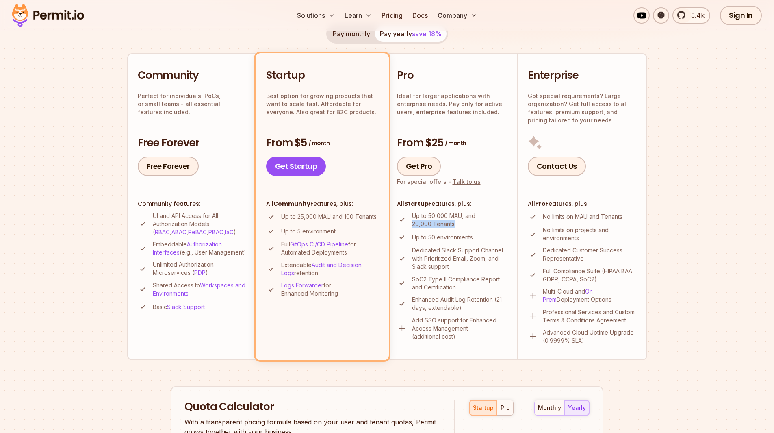
drag, startPoint x: 479, startPoint y: 226, endPoint x: 444, endPoint y: 220, distance: 35.1
click at [479, 226] on p "Up to 50,000 MAU, and 20,000 Tenants" at bounding box center [459, 220] width 95 height 16
drag, startPoint x: 444, startPoint y: 220, endPoint x: 416, endPoint y: 217, distance: 28.6
click at [416, 217] on p "Up to 50,000 MAU, and 20,000 Tenants" at bounding box center [459, 220] width 95 height 16
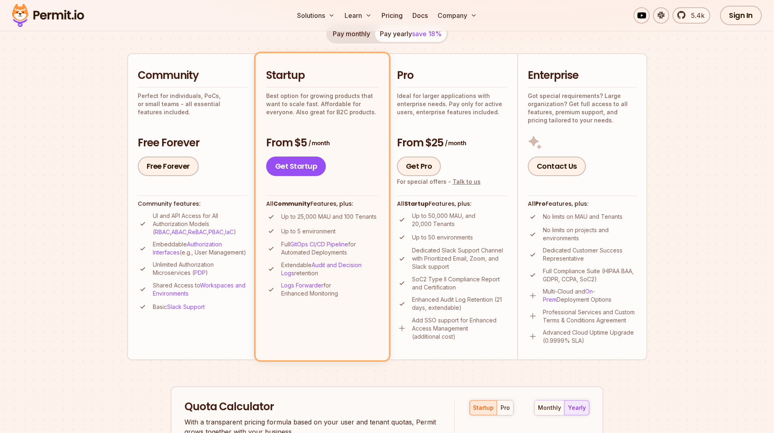
click at [463, 223] on p "Up to 50,000 MAU, and 20,000 Tenants" at bounding box center [459, 220] width 95 height 16
click at [442, 102] on p "Ideal for larger applications with enterprise needs. Pay only for active users,…" at bounding box center [452, 104] width 110 height 24
drag, startPoint x: 442, startPoint y: 102, endPoint x: 432, endPoint y: 79, distance: 24.9
click at [432, 79] on h2 "Pro" at bounding box center [452, 76] width 110 height 14
click at [104, 136] on section "Permit Pricing From Free to Predictable Scaling From a startup with 100 users t…" at bounding box center [387, 296] width 774 height 874
